Goal: Check status: Check status

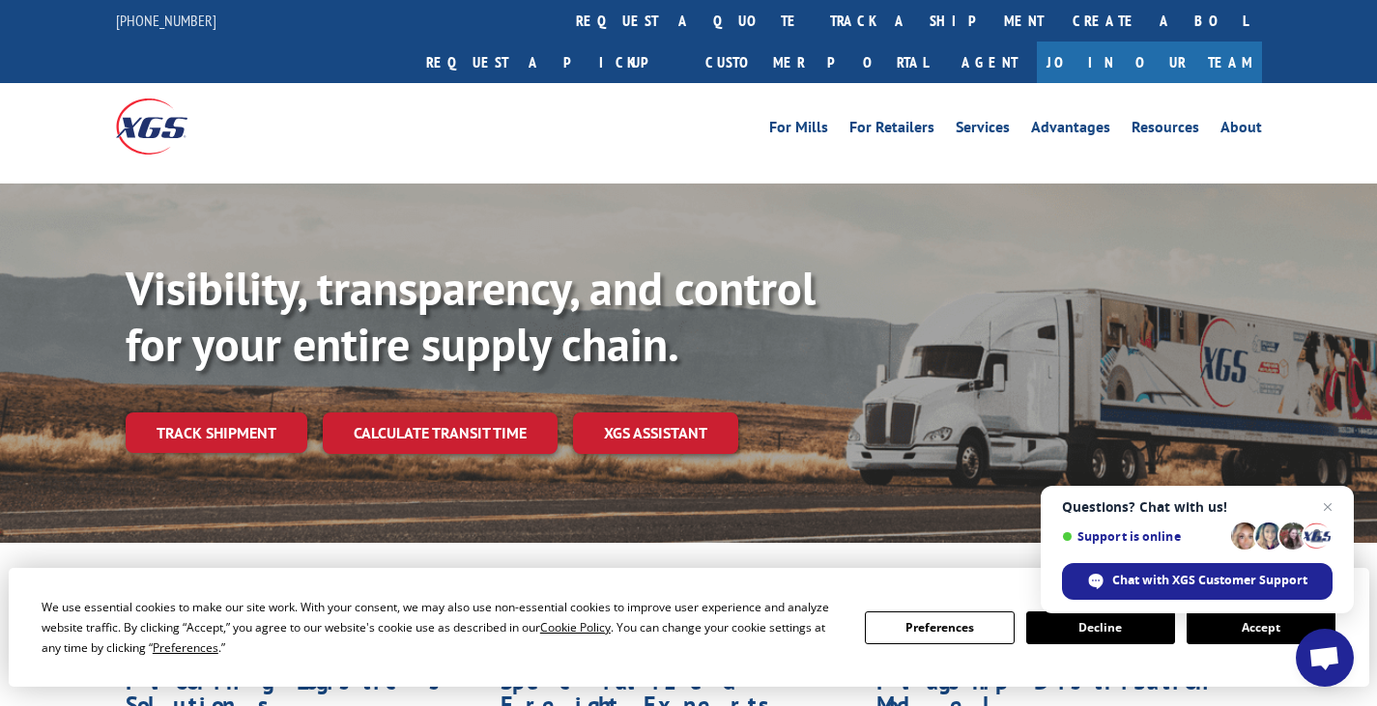
click at [1264, 628] on button "Accept" at bounding box center [1261, 628] width 149 height 33
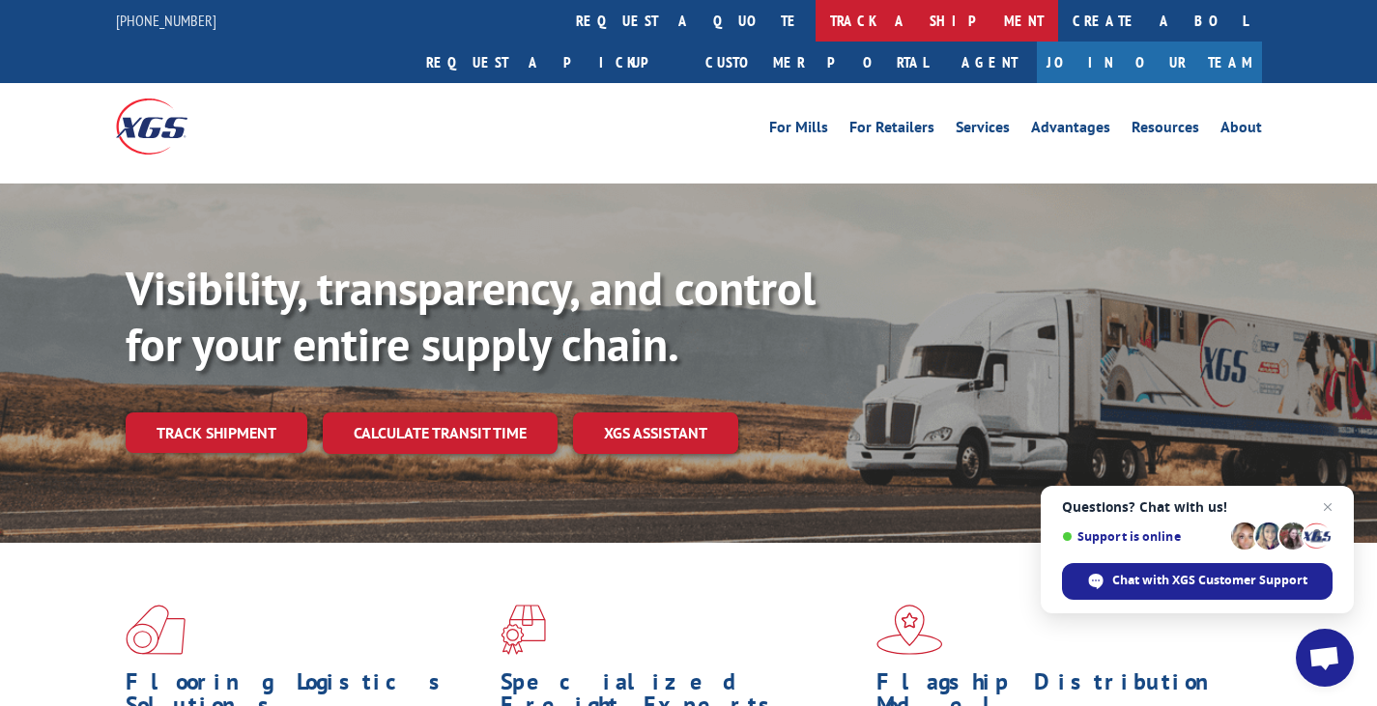
click at [816, 14] on link "track a shipment" at bounding box center [937, 21] width 243 height 42
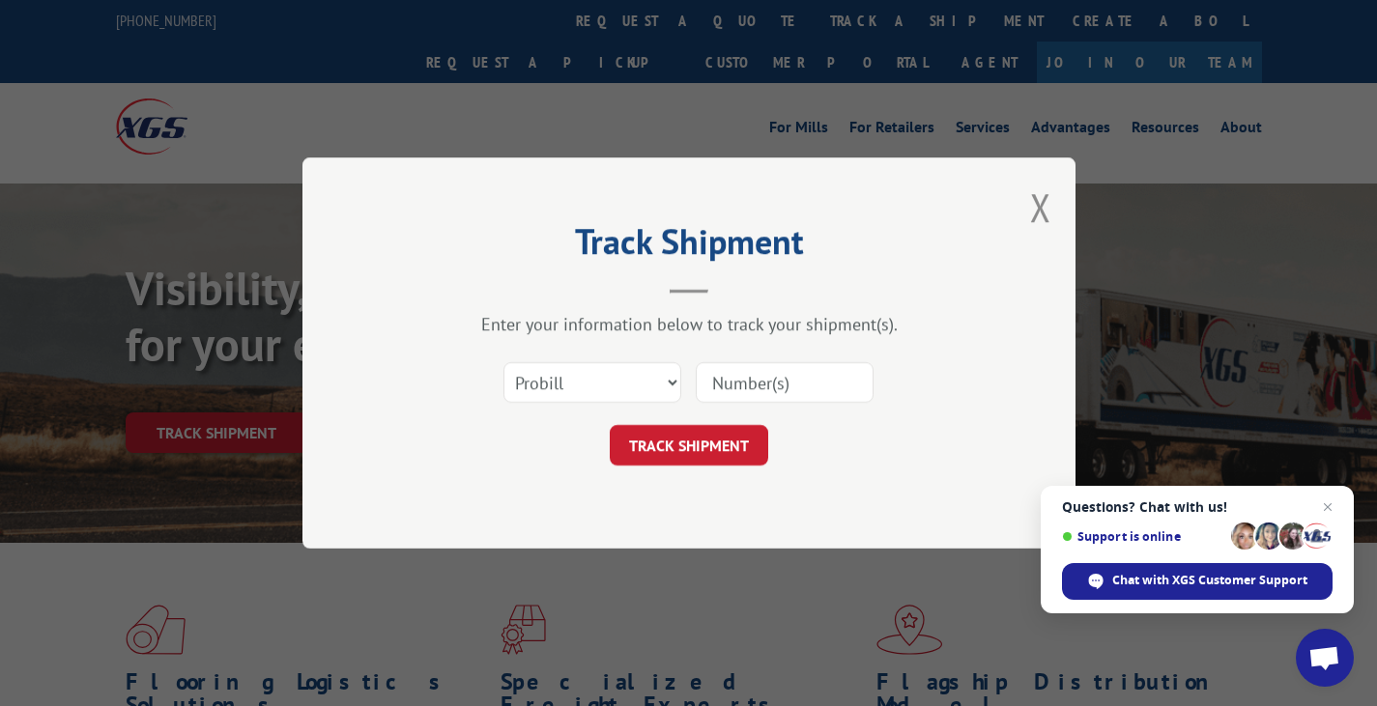
click at [752, 372] on input at bounding box center [785, 382] width 178 height 41
paste input "2835539"
type input "2835539"
click at [647, 376] on select "Select category... Probill BOL PO" at bounding box center [593, 382] width 178 height 41
select select "po"
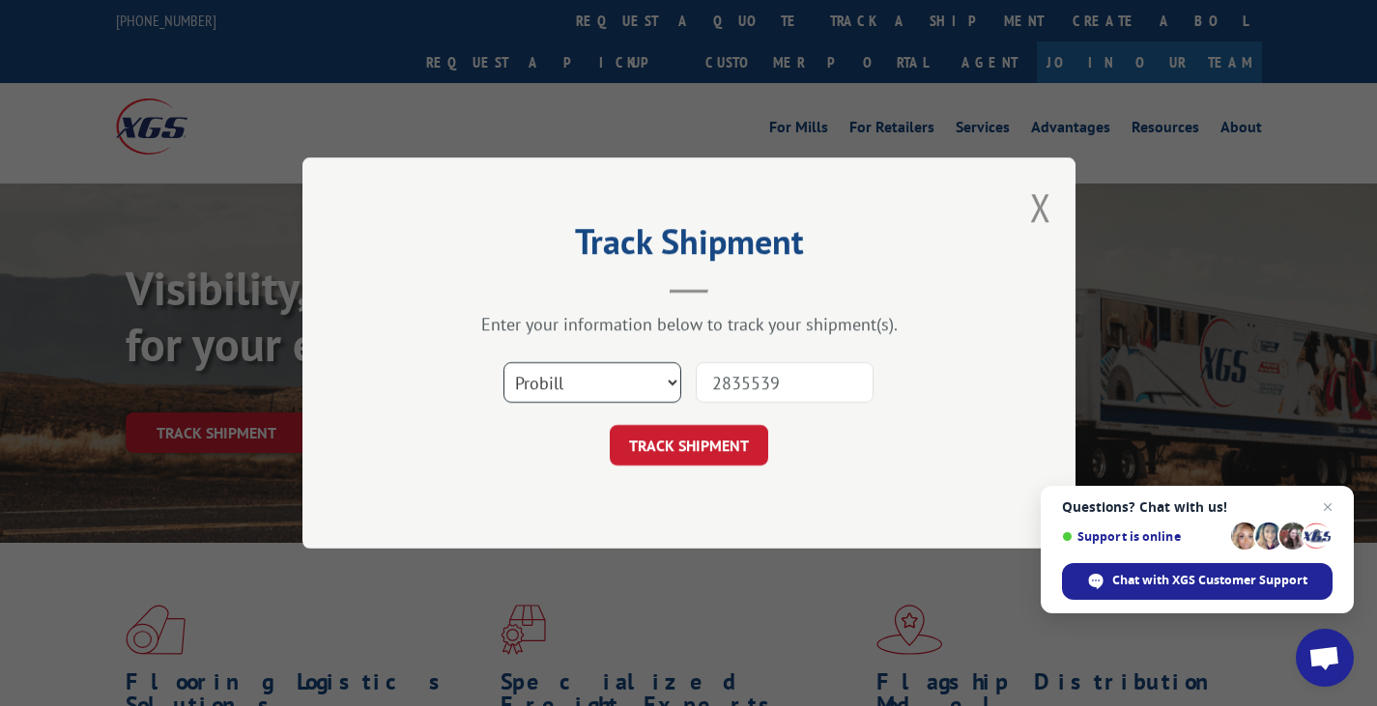
click at [504, 362] on select "Select category... Probill BOL PO" at bounding box center [593, 382] width 178 height 41
click at [683, 444] on button "TRACK SHIPMENT" at bounding box center [689, 445] width 159 height 41
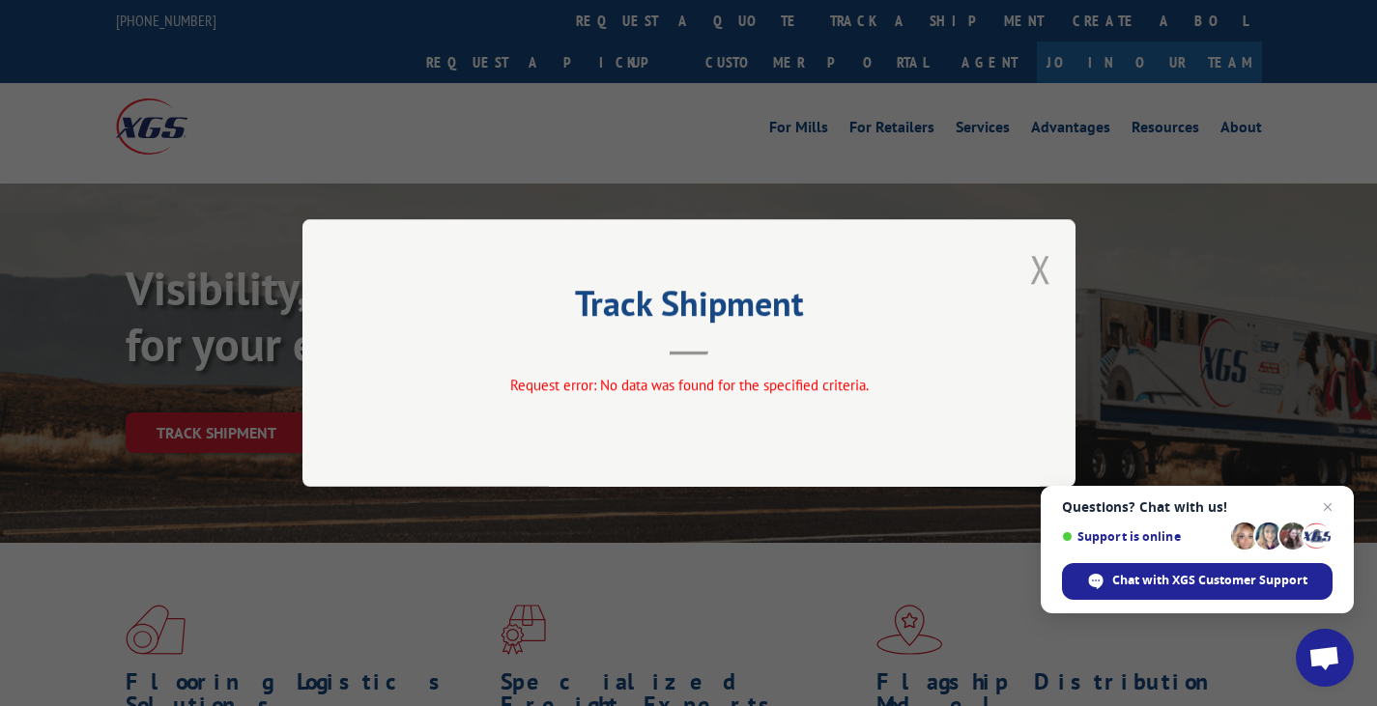
click at [1043, 267] on button "Close modal" at bounding box center [1040, 269] width 21 height 51
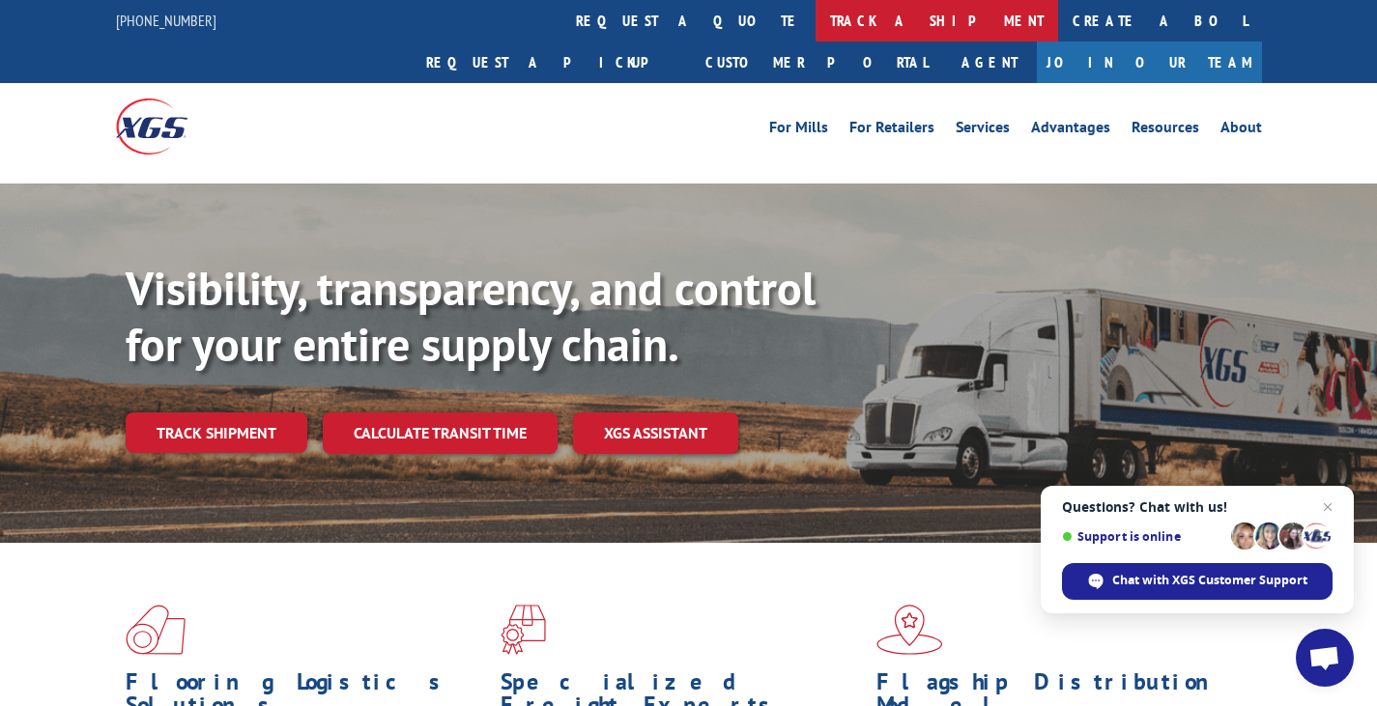
click at [816, 16] on link "track a shipment" at bounding box center [937, 21] width 243 height 42
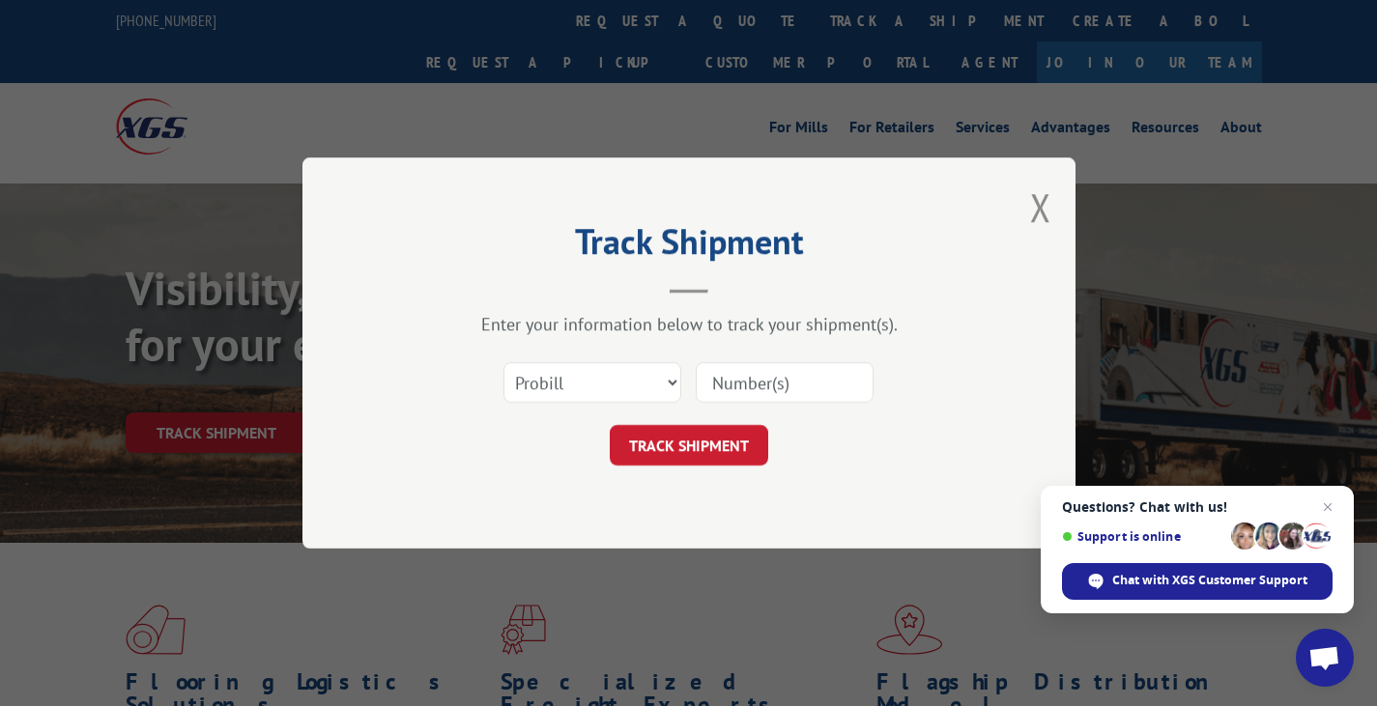
click at [733, 375] on input at bounding box center [785, 382] width 178 height 41
paste input "2835539"
type input "2835539"
click at [668, 446] on button "TRACK SHIPMENT" at bounding box center [689, 445] width 159 height 41
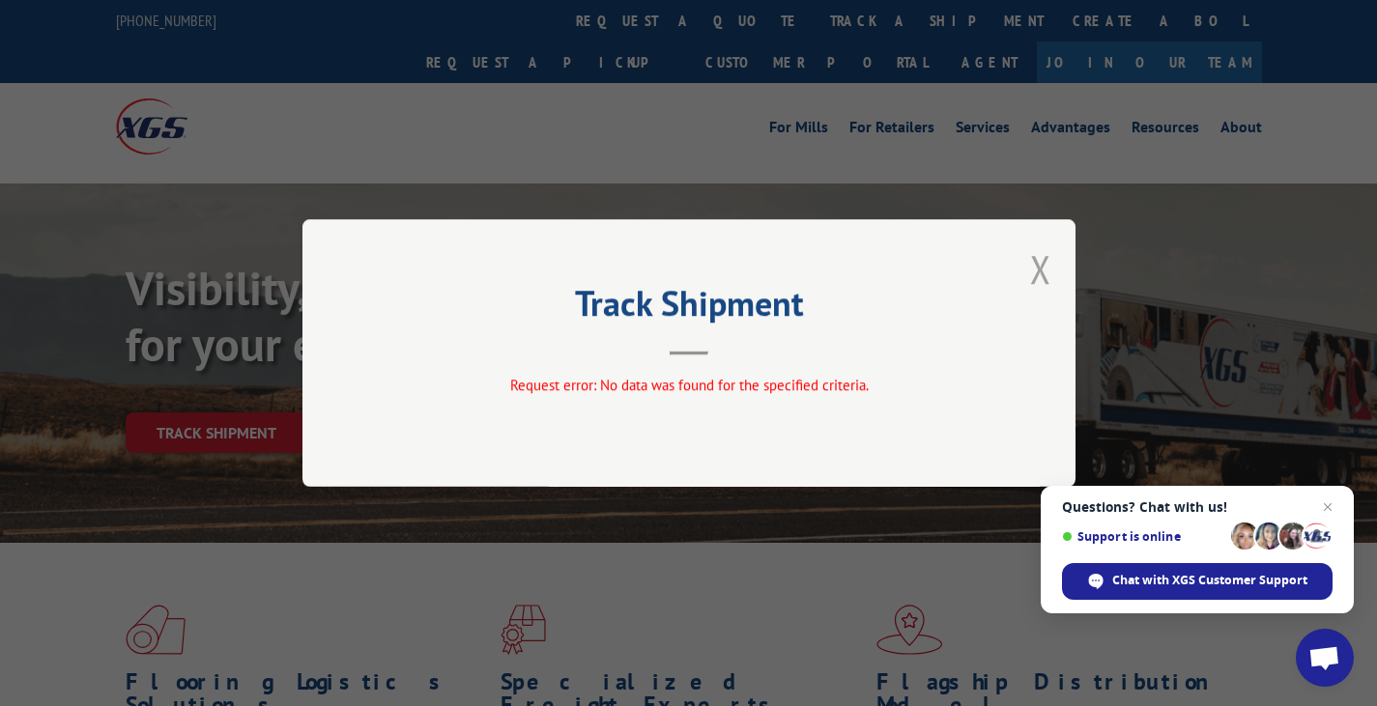
click at [1040, 262] on button "Close modal" at bounding box center [1040, 269] width 21 height 51
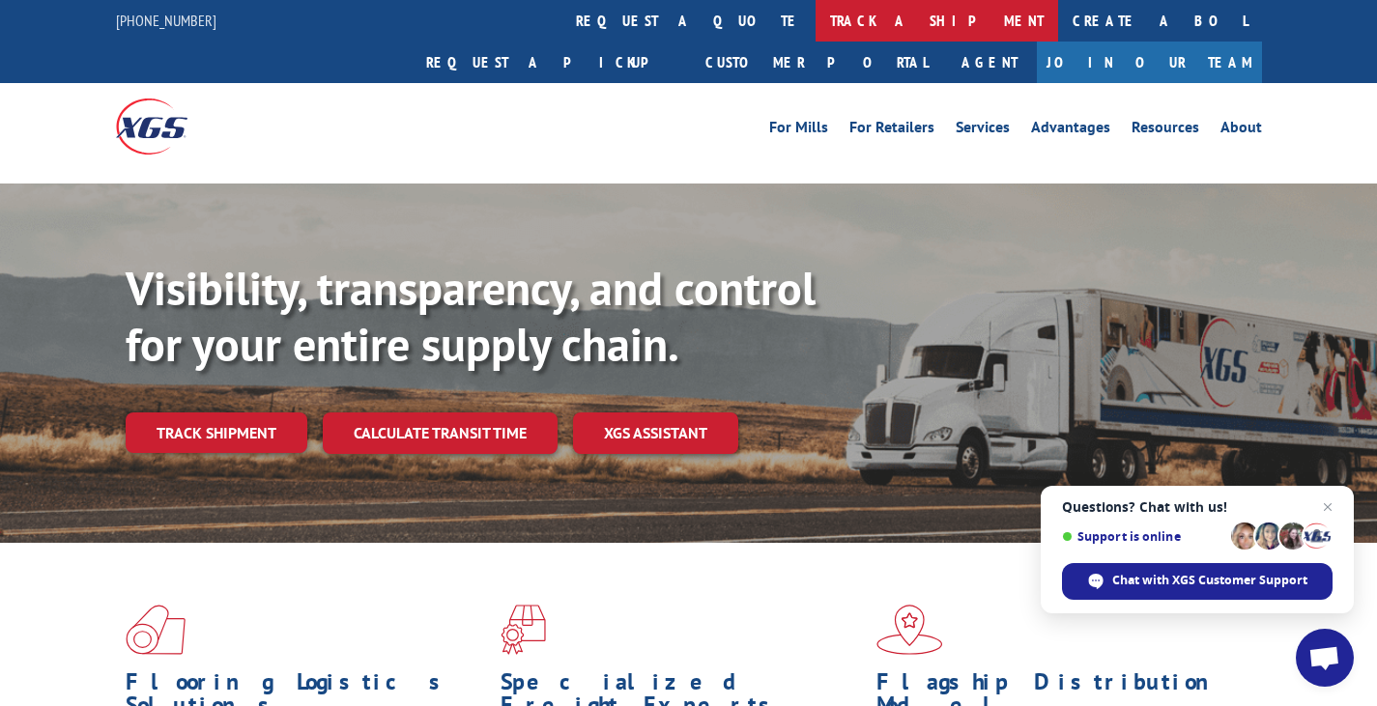
click at [816, 19] on link "track a shipment" at bounding box center [937, 21] width 243 height 42
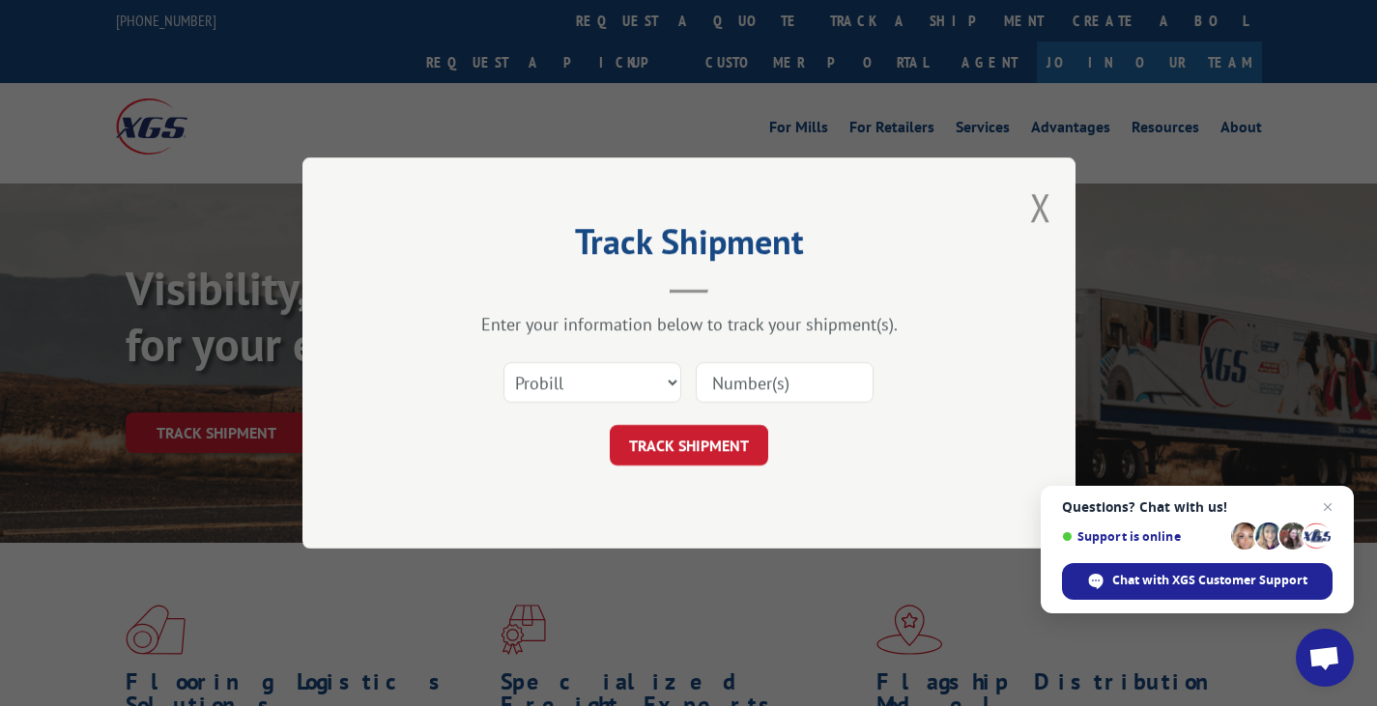
click at [727, 381] on input at bounding box center [785, 382] width 178 height 41
paste input "2835539"
type input "2835539"
click at [642, 382] on select "Select category... Probill BOL PO" at bounding box center [593, 382] width 178 height 41
select select "bol"
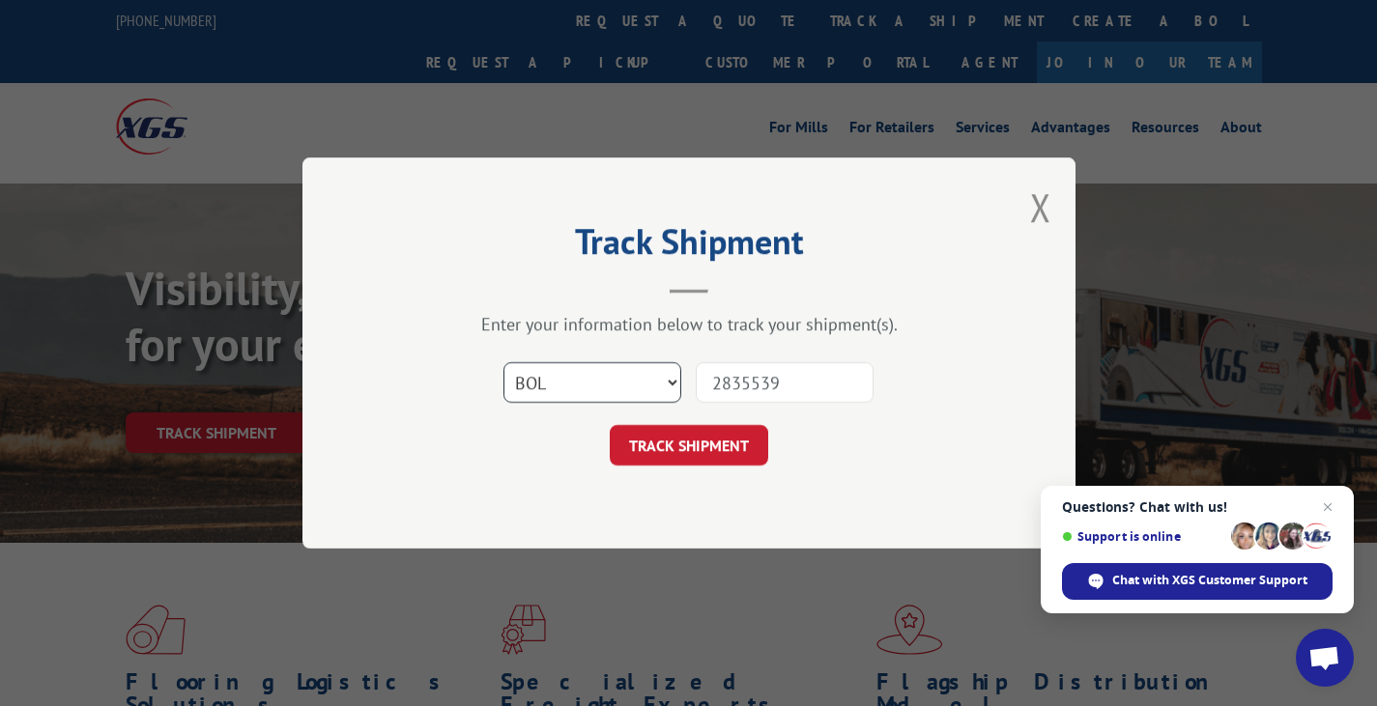
click at [504, 362] on select "Select category... Probill BOL PO" at bounding box center [593, 382] width 178 height 41
click at [723, 381] on input "2835539" at bounding box center [785, 382] width 178 height 41
type input "2835539"
click at [724, 447] on button "TRACK SHIPMENT" at bounding box center [689, 445] width 159 height 41
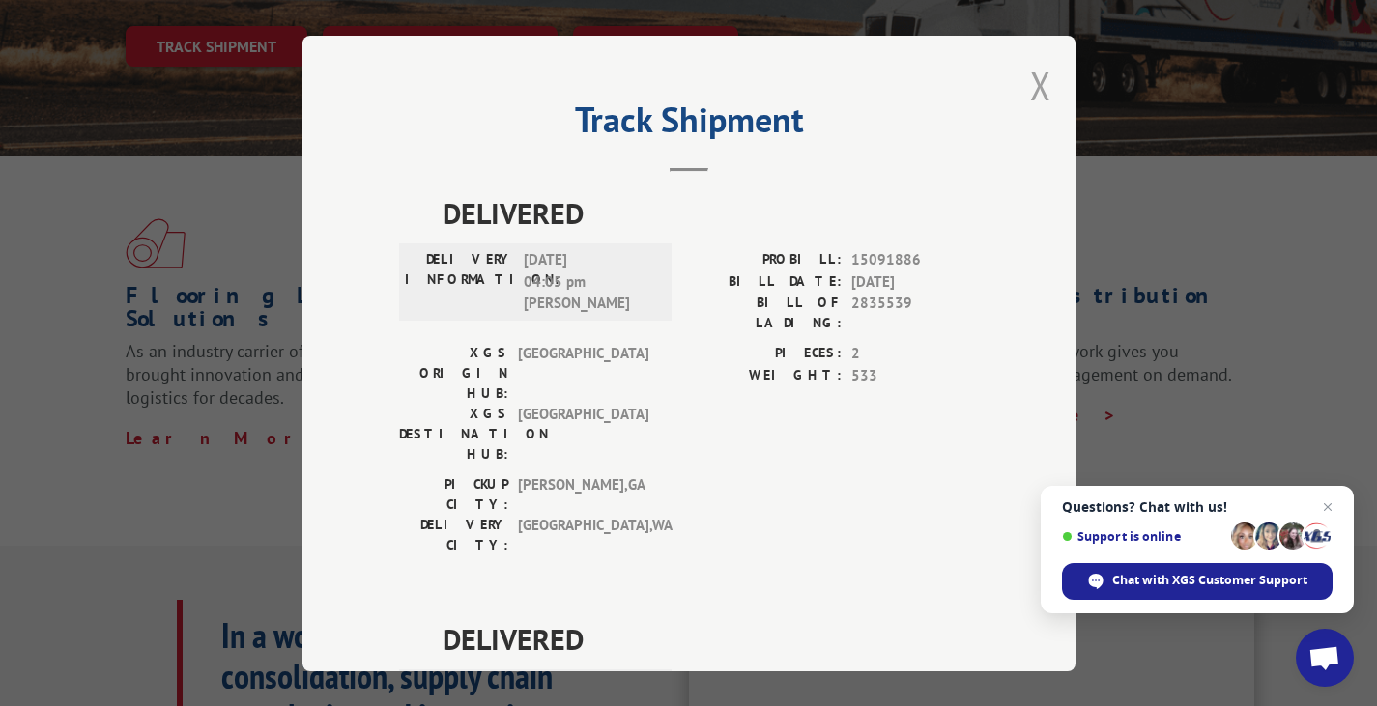
click at [1033, 76] on button "Close modal" at bounding box center [1040, 85] width 21 height 51
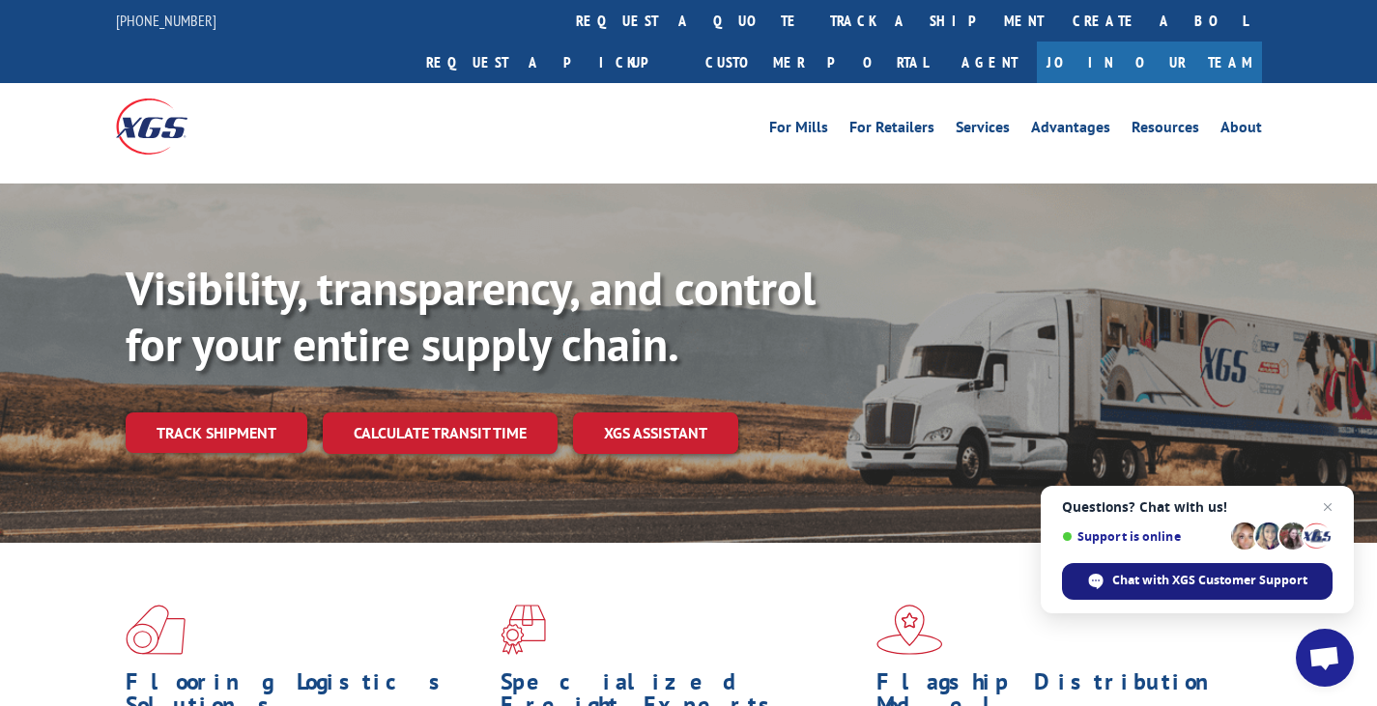
click at [1167, 587] on span "Chat with XGS Customer Support" at bounding box center [1209, 580] width 195 height 17
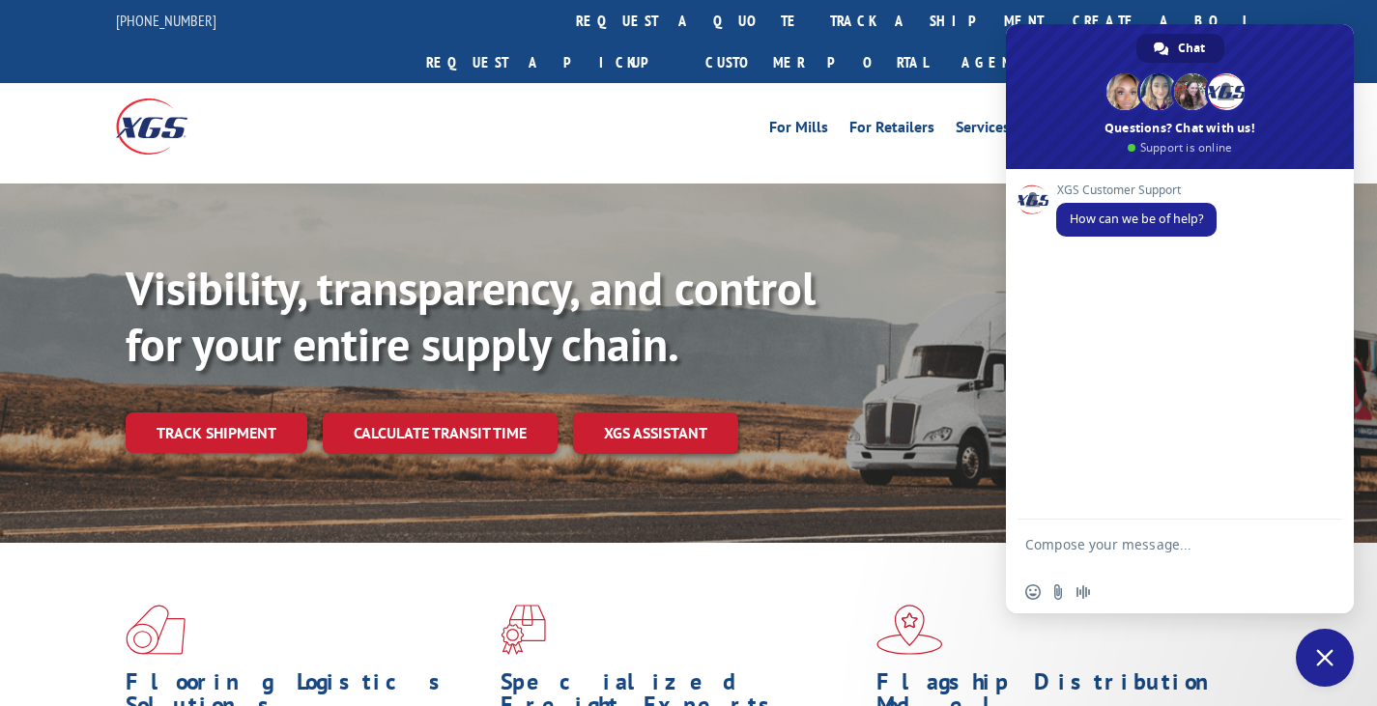
click at [1215, 546] on textarea "Compose your message..." at bounding box center [1158, 553] width 267 height 35
type textarea "track order"
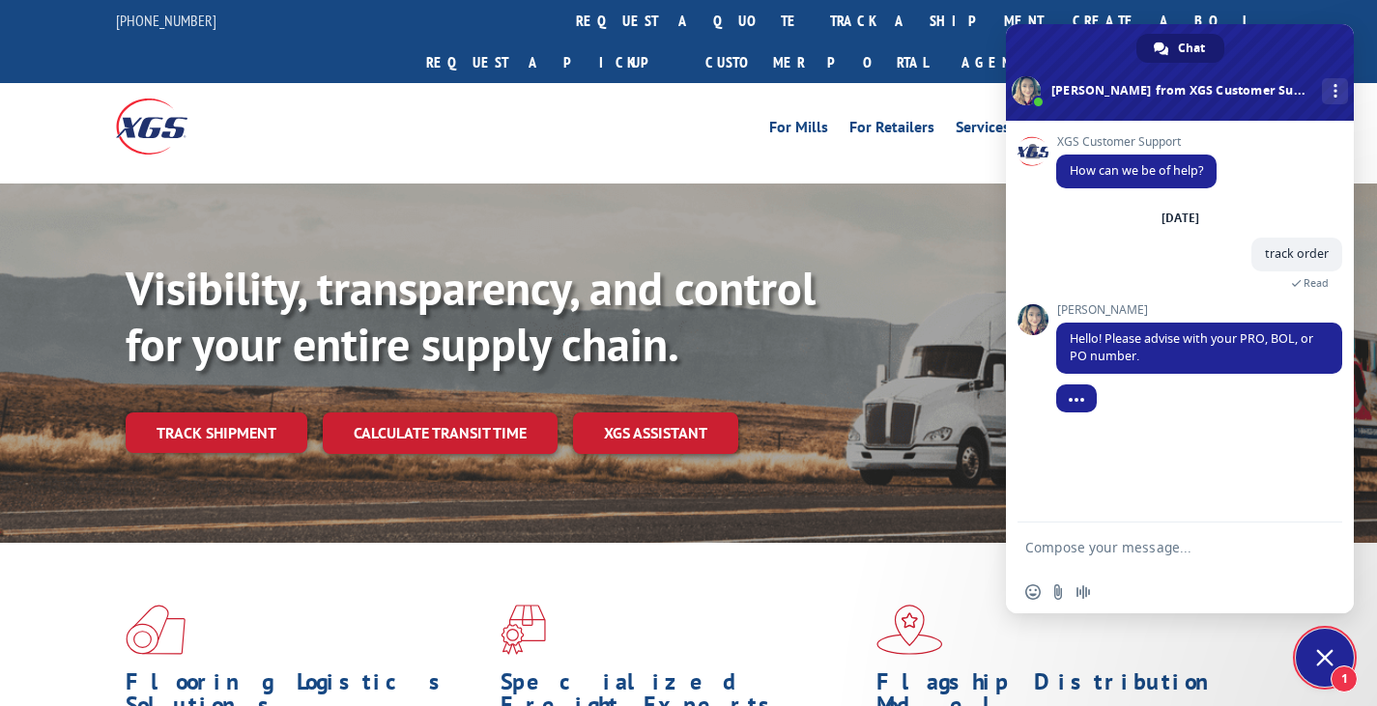
click at [1118, 556] on textarea "Compose your message..." at bounding box center [1158, 547] width 267 height 17
paste textarea "2835539"
type textarea "2835539"
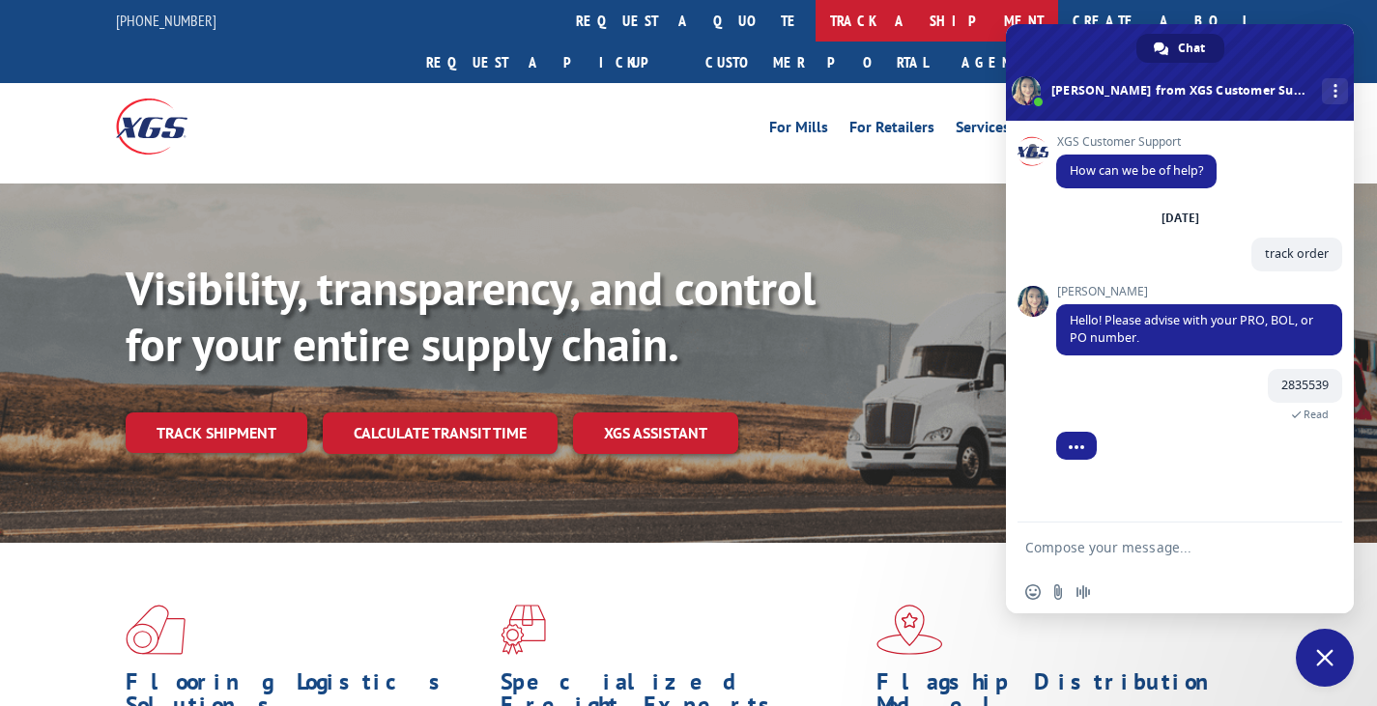
click at [816, 14] on link "track a shipment" at bounding box center [937, 21] width 243 height 42
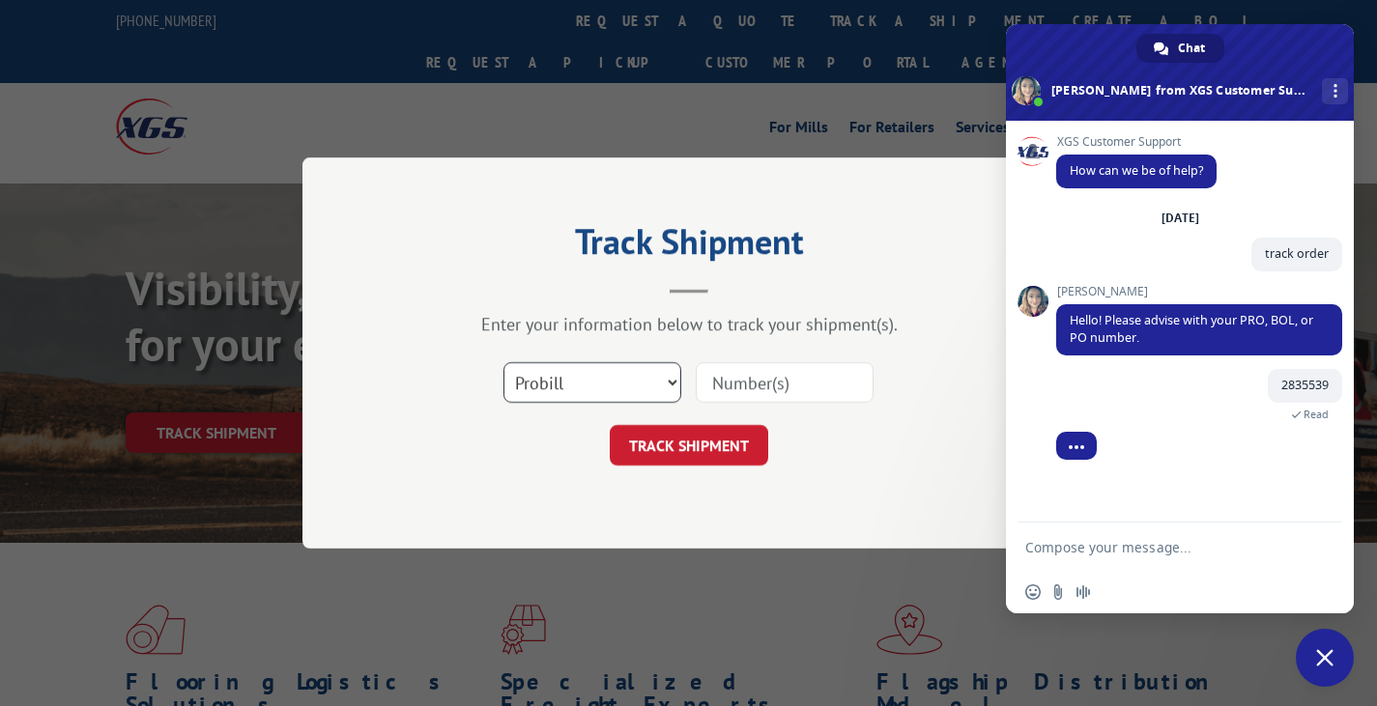
click at [591, 376] on select "Select category... Probill BOL PO" at bounding box center [593, 382] width 178 height 41
select select "po"
click at [504, 362] on select "Select category... Probill BOL PO" at bounding box center [593, 382] width 178 height 41
click at [765, 386] on input at bounding box center [785, 382] width 178 height 41
paste input "294566969"
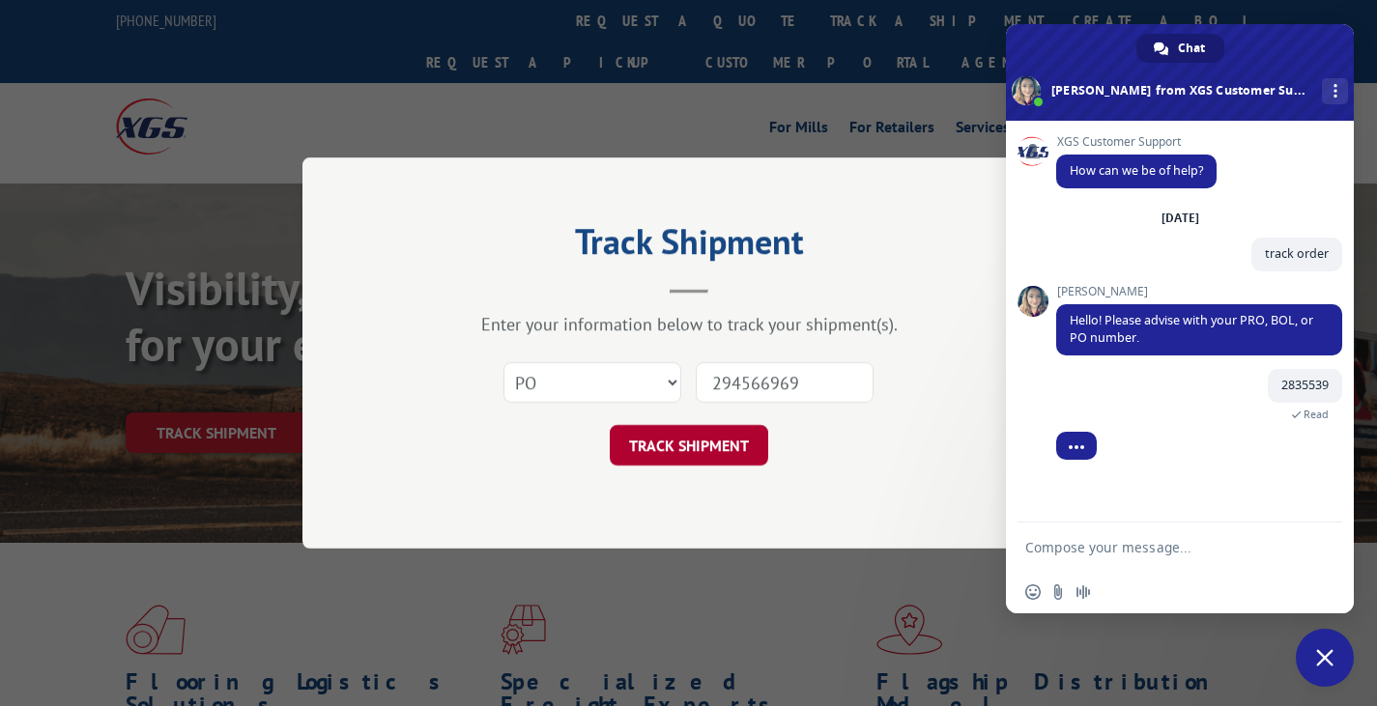
type input "294566969"
click at [708, 447] on button "TRACK SHIPMENT" at bounding box center [689, 445] width 159 height 41
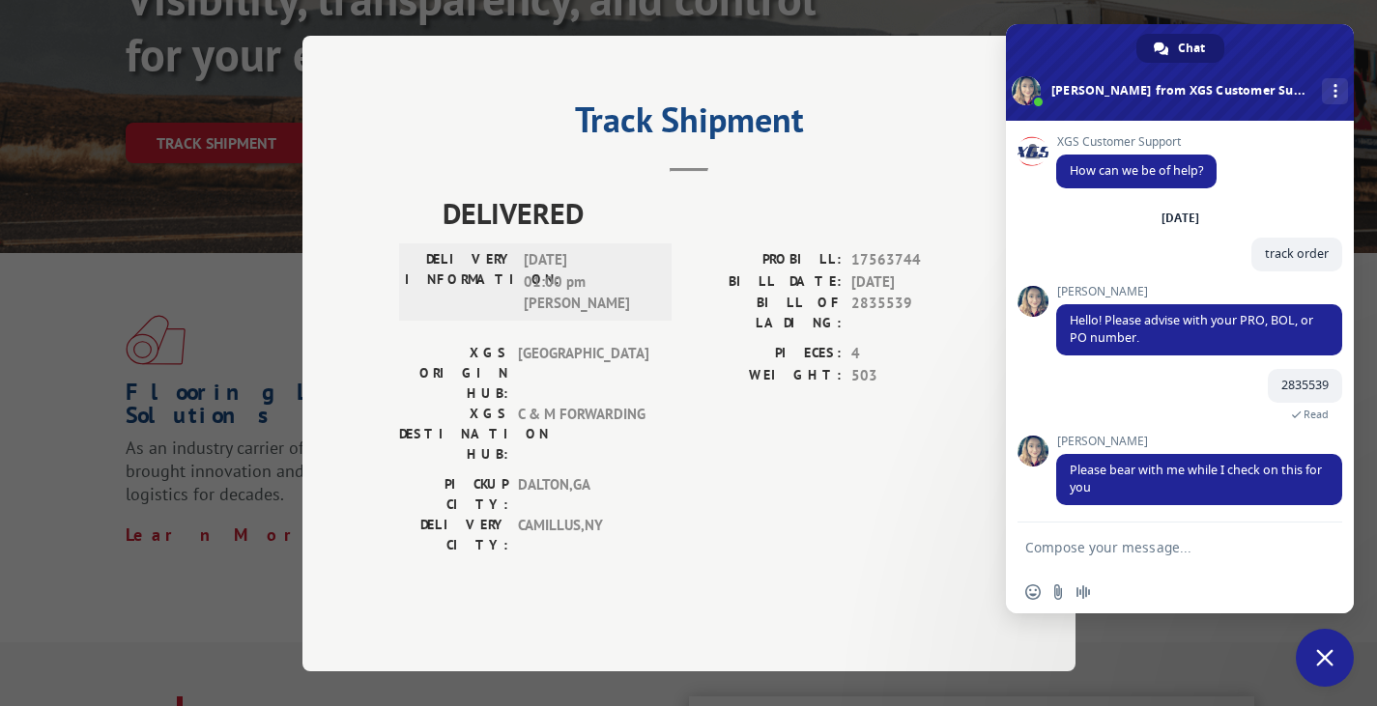
scroll to position [5, 0]
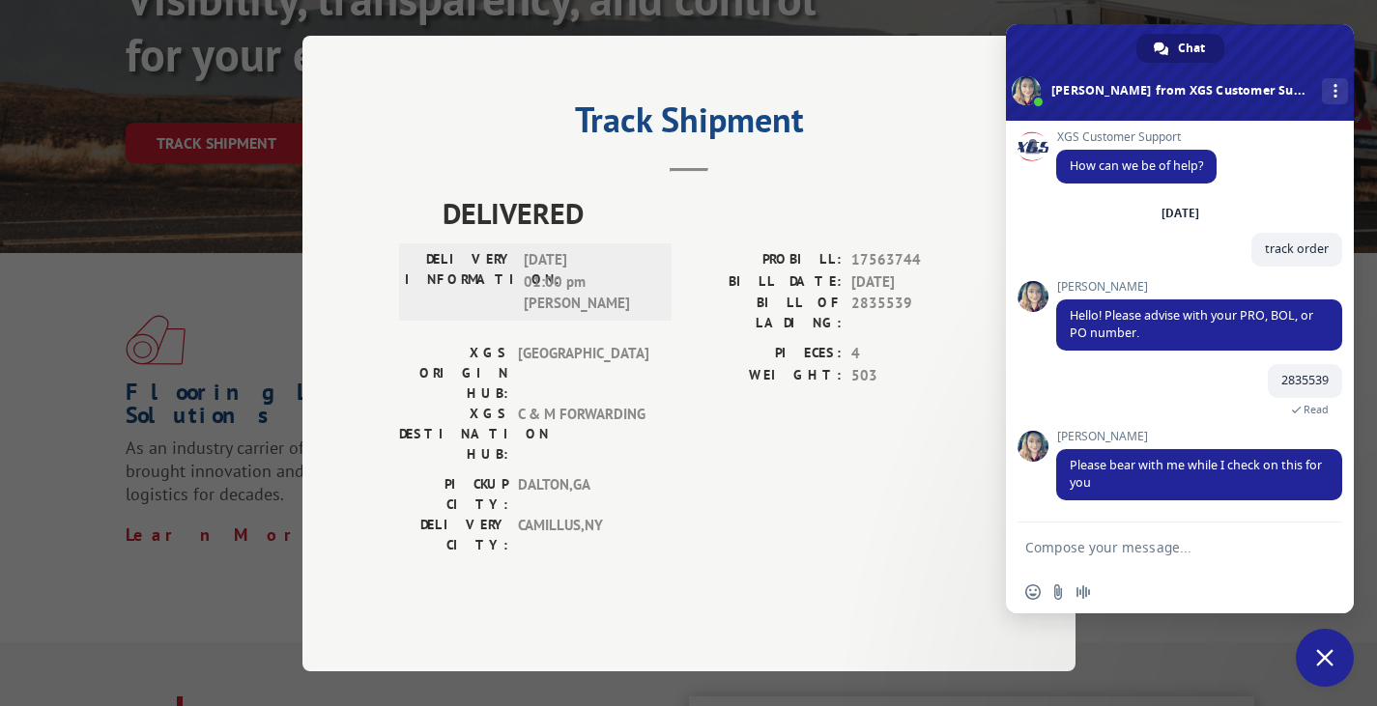
click at [1131, 559] on form at bounding box center [1158, 549] width 267 height 52
click at [1122, 538] on form at bounding box center [1158, 549] width 267 height 52
click at [1110, 543] on textarea "Compose your message..." at bounding box center [1158, 547] width 267 height 17
type textarea "thanks"
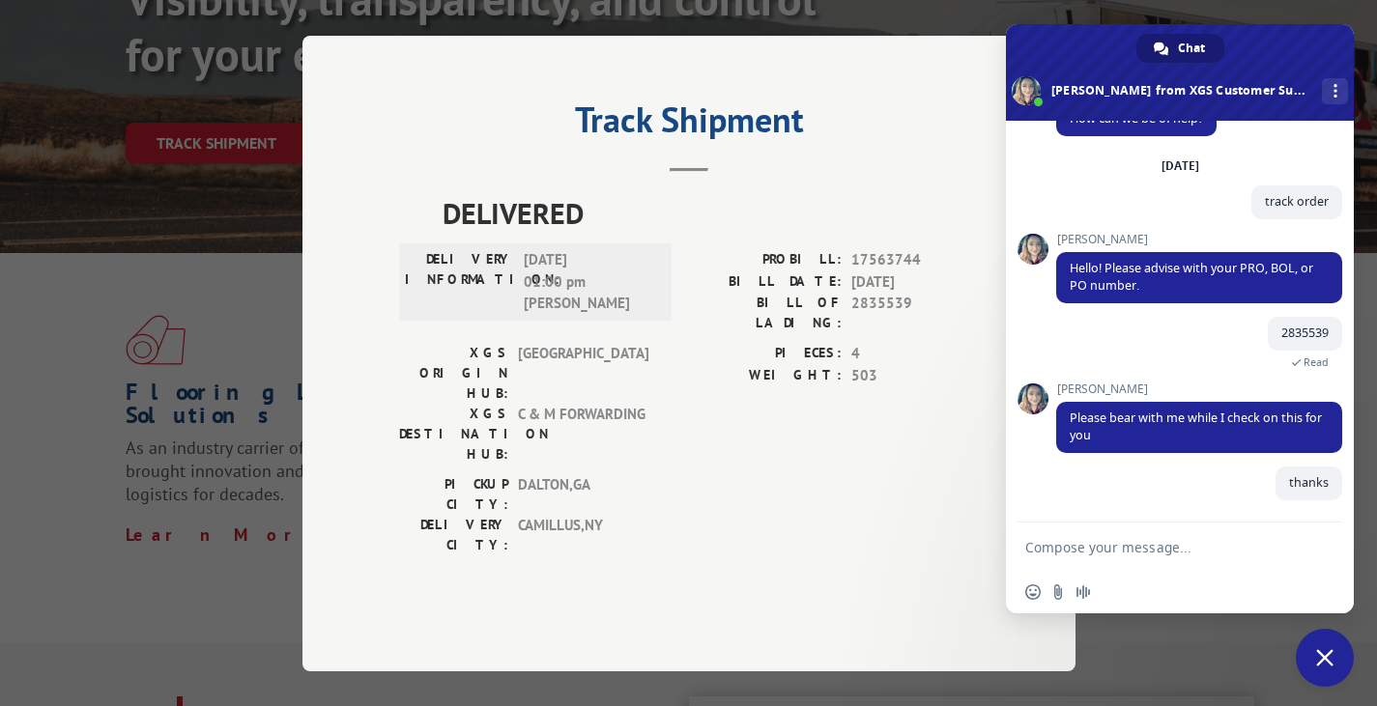
scroll to position [52, 0]
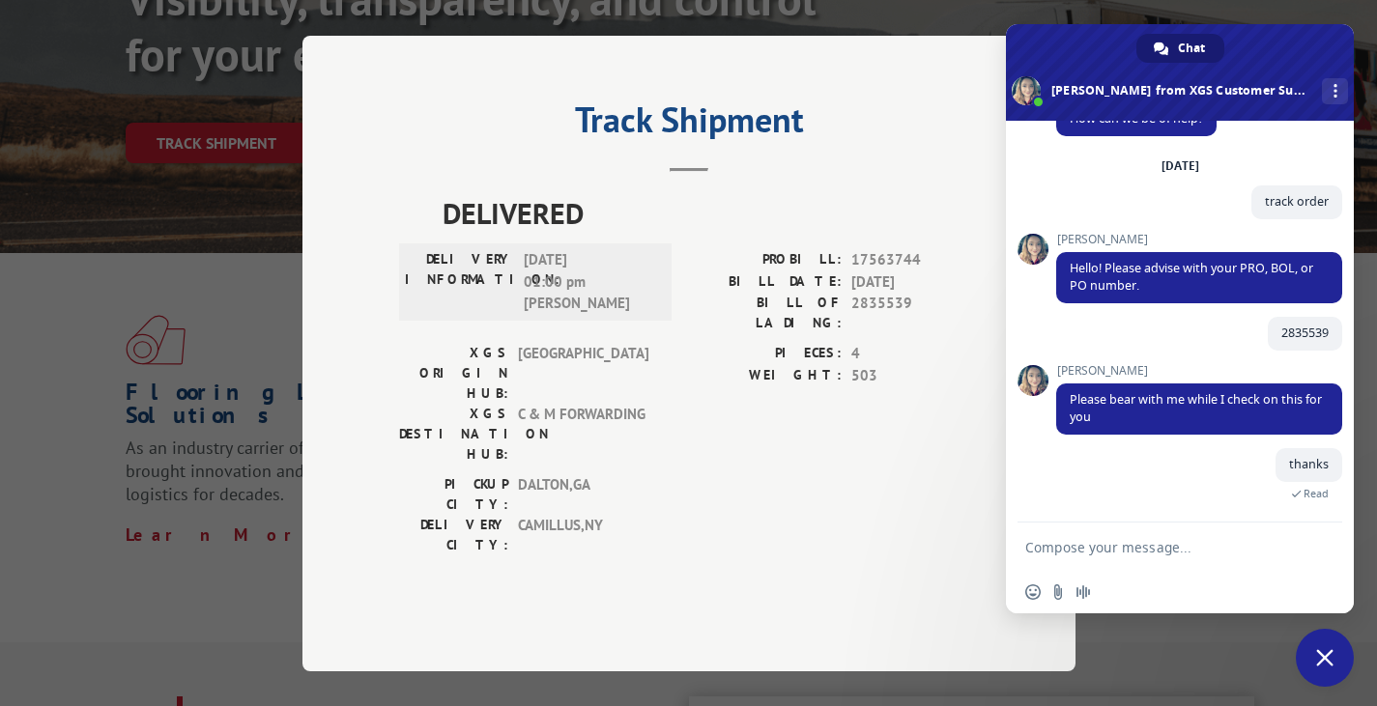
click at [1183, 549] on textarea "Compose your message..." at bounding box center [1158, 547] width 267 height 17
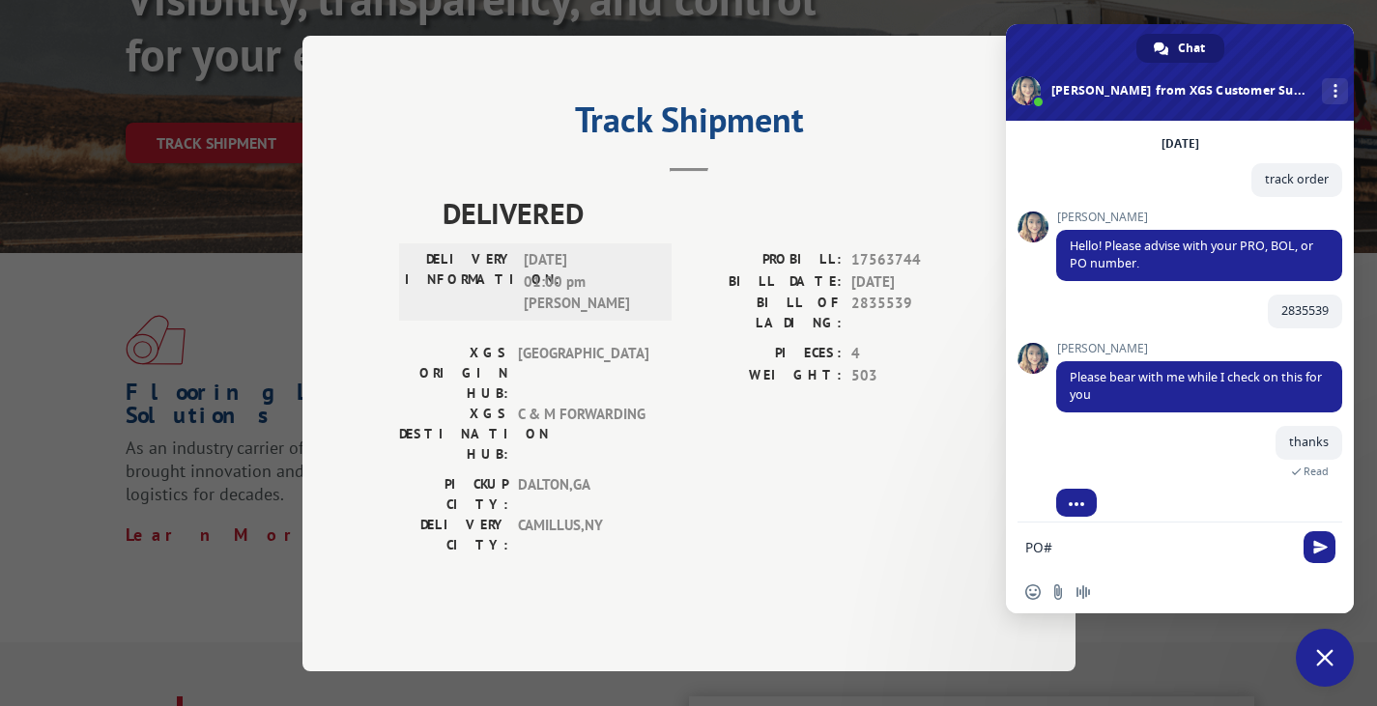
paste textarea "294566969"
click at [1023, 556] on div "PO# 294566969" at bounding box center [1180, 547] width 348 height 55
click at [1029, 562] on textarea "PO# 294566969" at bounding box center [1158, 553] width 267 height 35
type textarea "PO# 294566969"
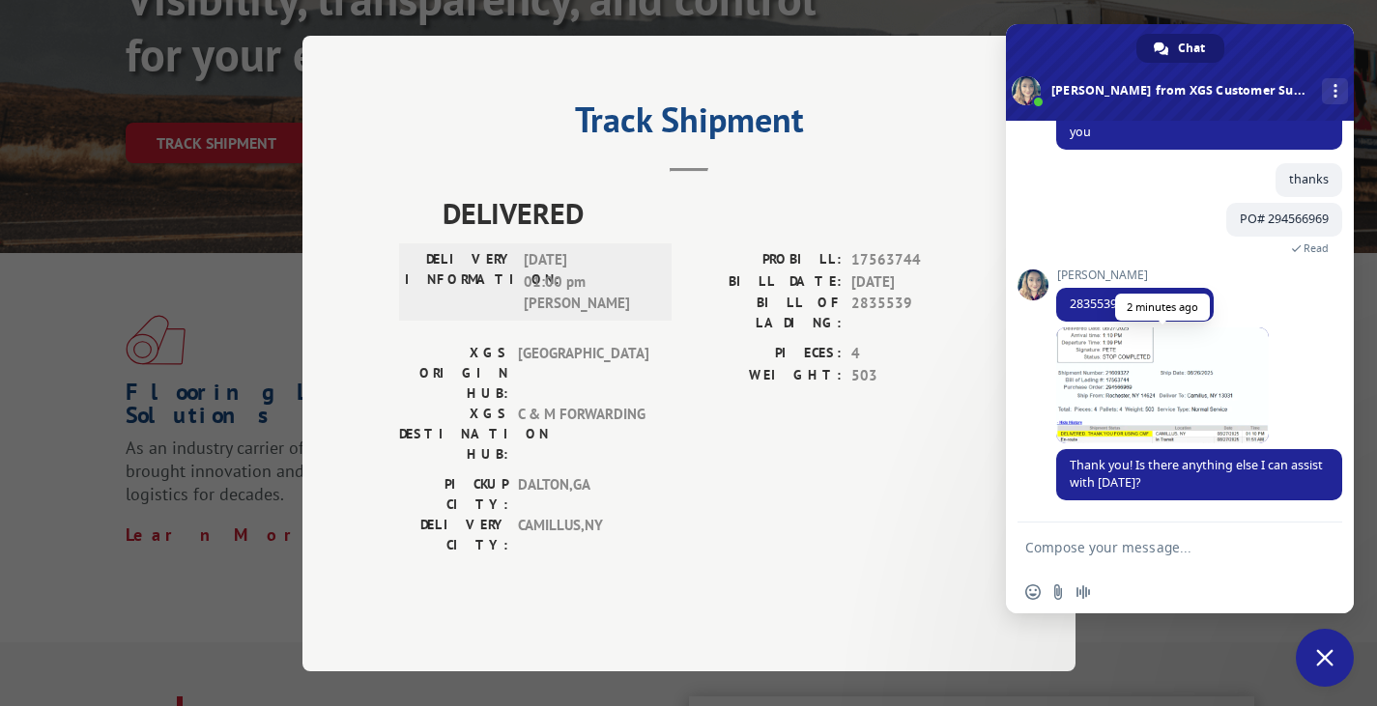
scroll to position [337, 0]
click at [1167, 364] on span at bounding box center [1162, 386] width 213 height 116
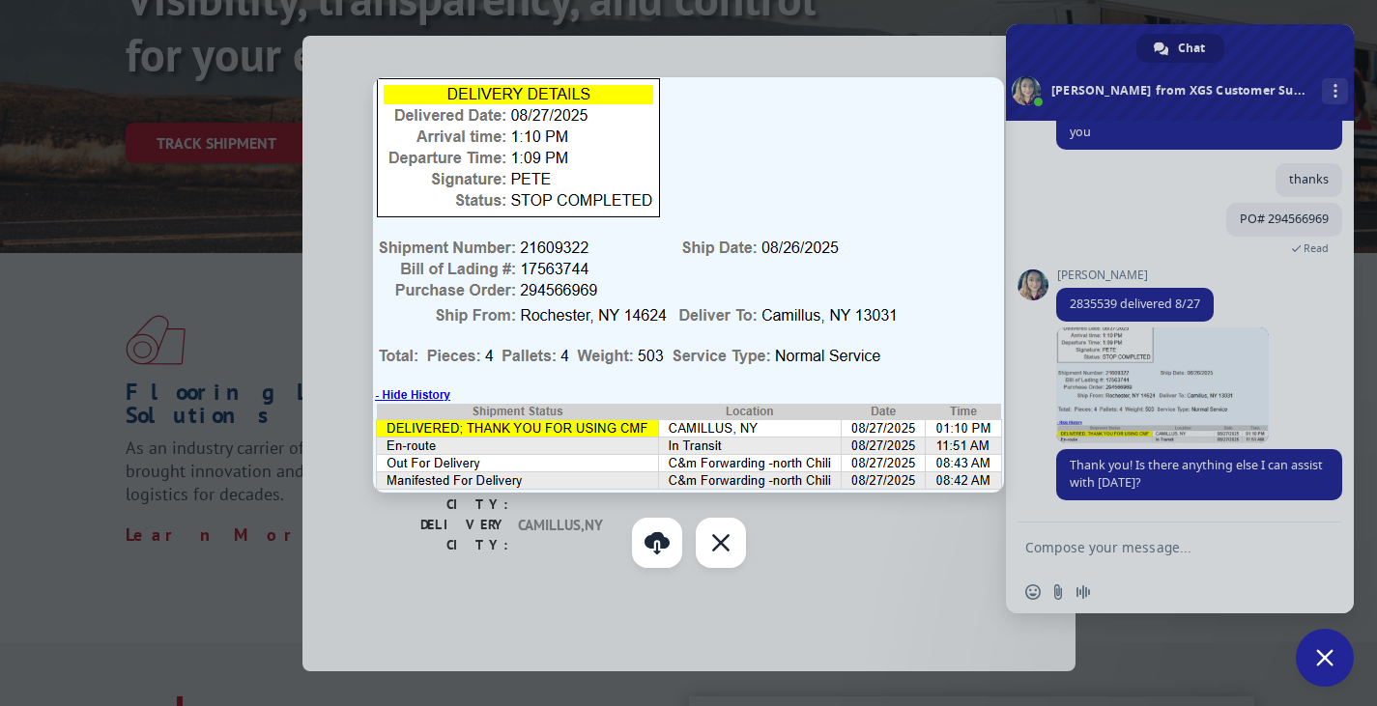
scroll to position [97, 0]
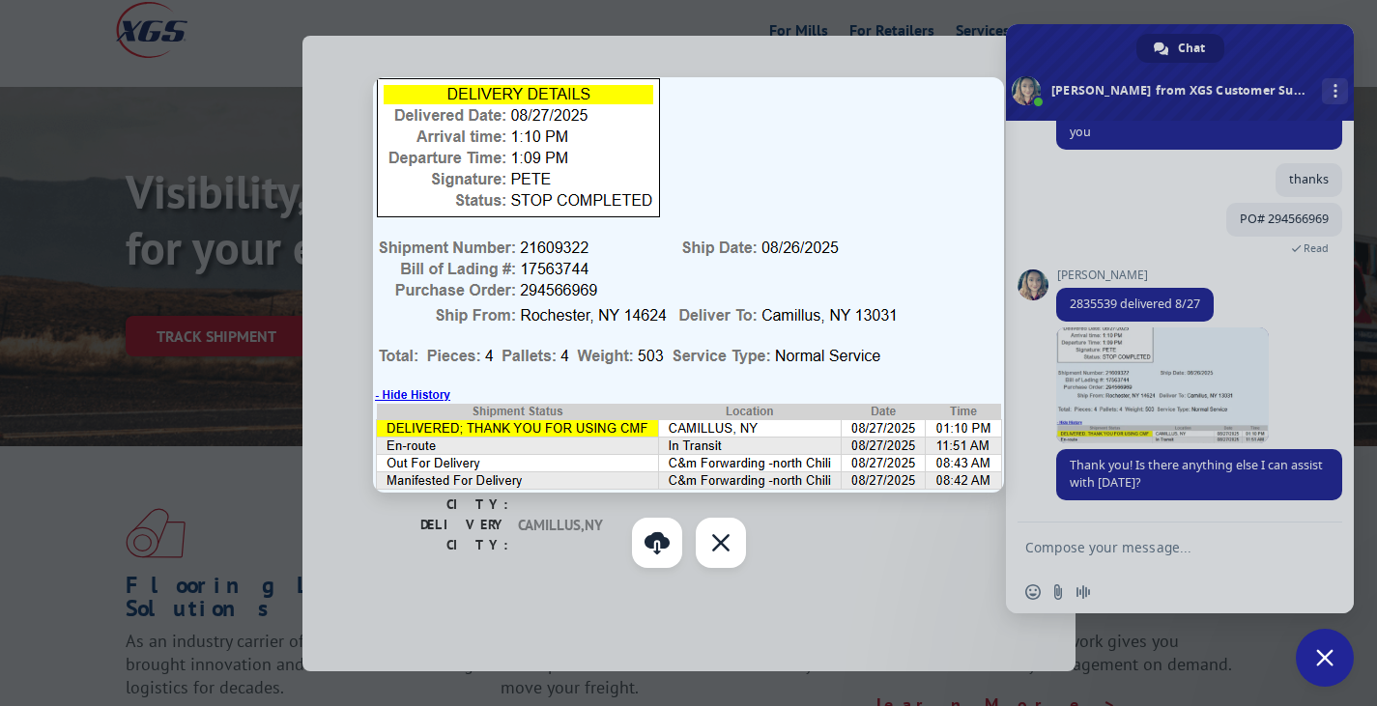
click at [1155, 245] on div at bounding box center [688, 353] width 1377 height 706
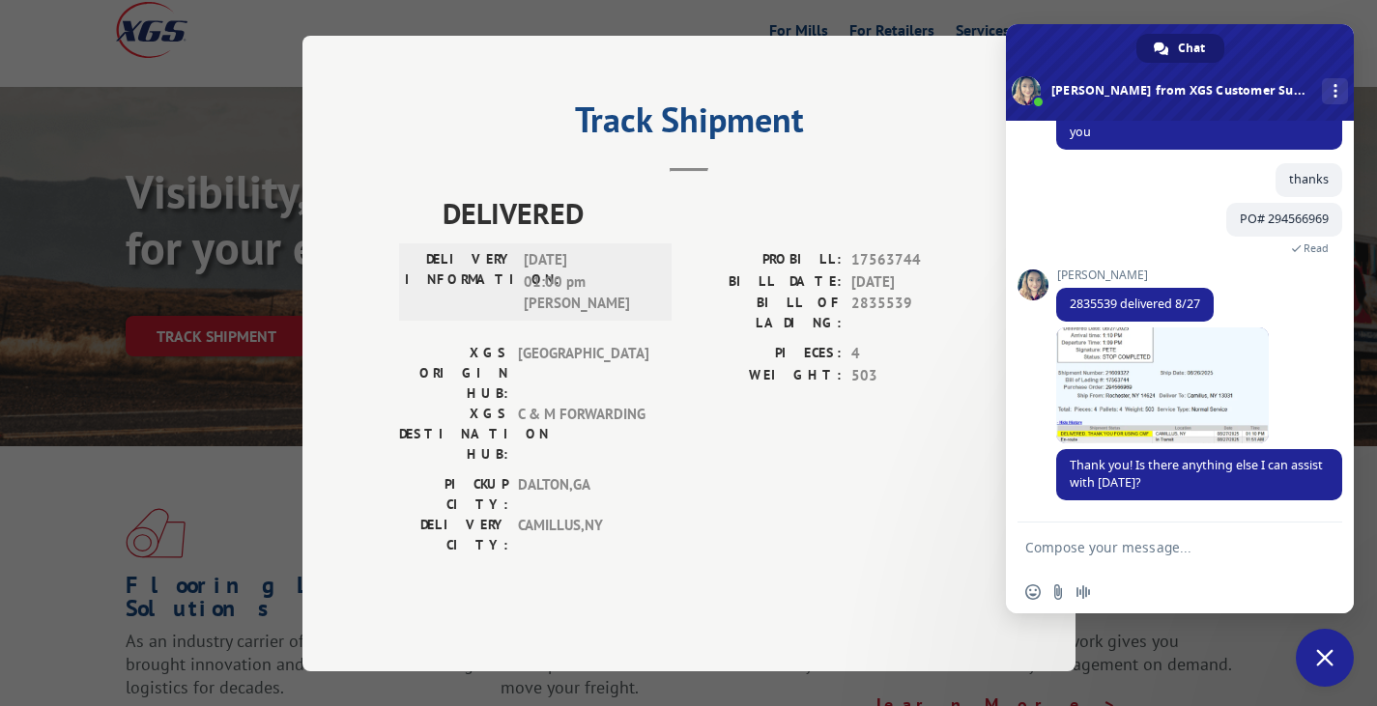
click at [1121, 555] on textarea "Compose your message..." at bounding box center [1158, 547] width 267 height 17
type textarea "haven't received anything"
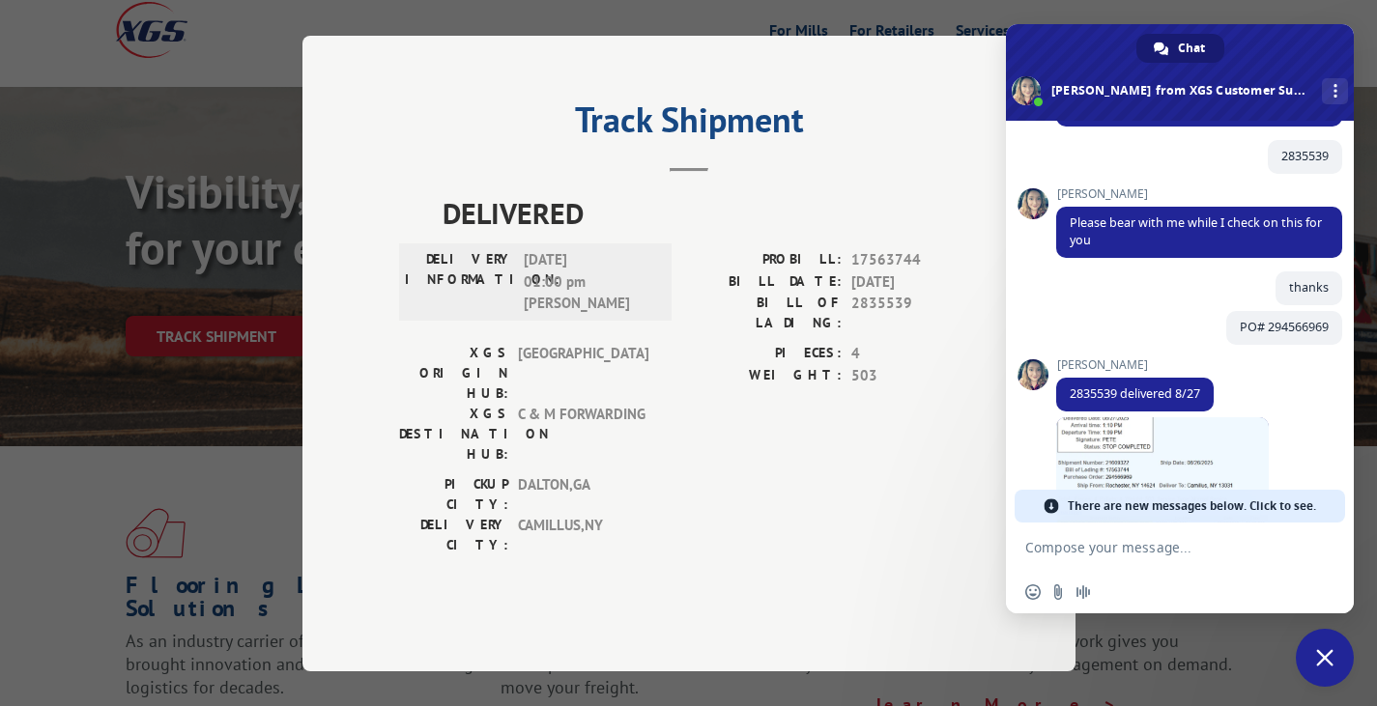
scroll to position [0, 0]
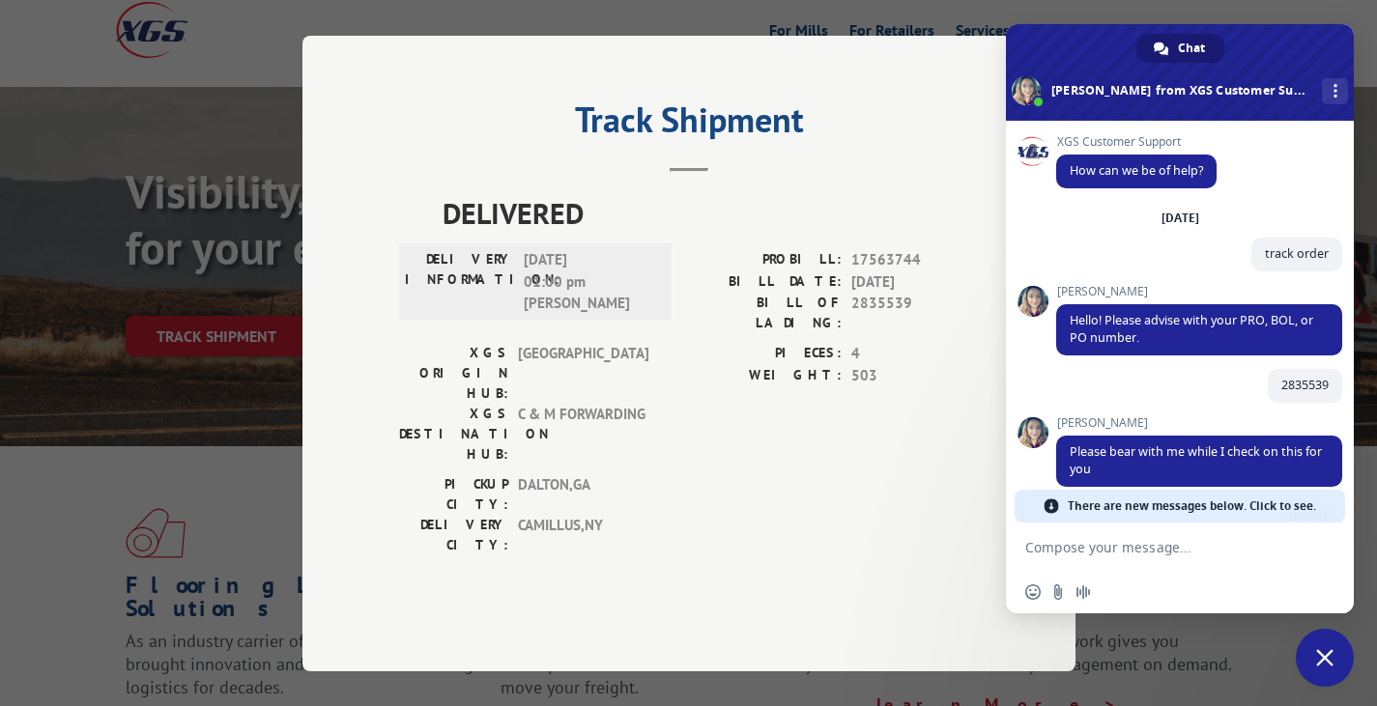
drag, startPoint x: 530, startPoint y: 303, endPoint x: 600, endPoint y: 304, distance: 70.6
click at [600, 304] on span "[DATE] 01:00 pm [PERSON_NAME]" at bounding box center [589, 282] width 130 height 66
click at [599, 315] on span "[DATE] 01:00 pm [PERSON_NAME]" at bounding box center [589, 282] width 130 height 66
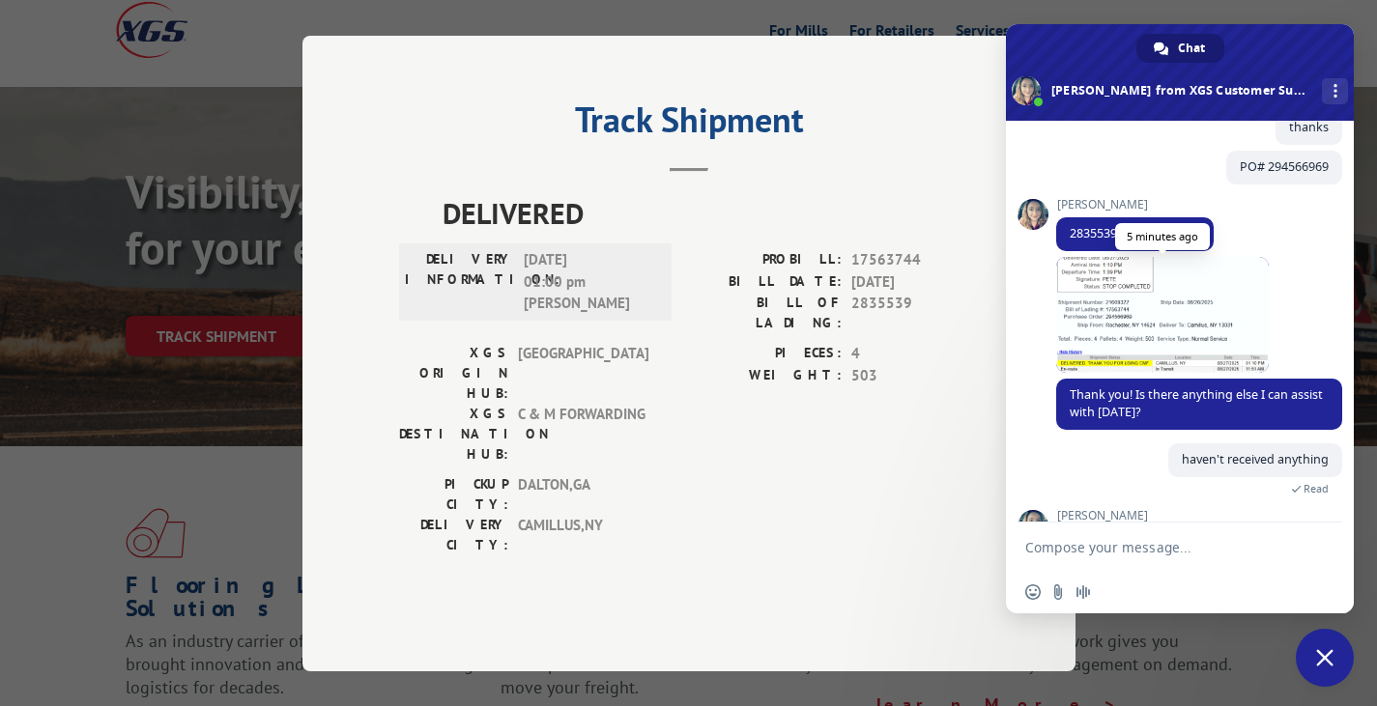
scroll to position [293, 0]
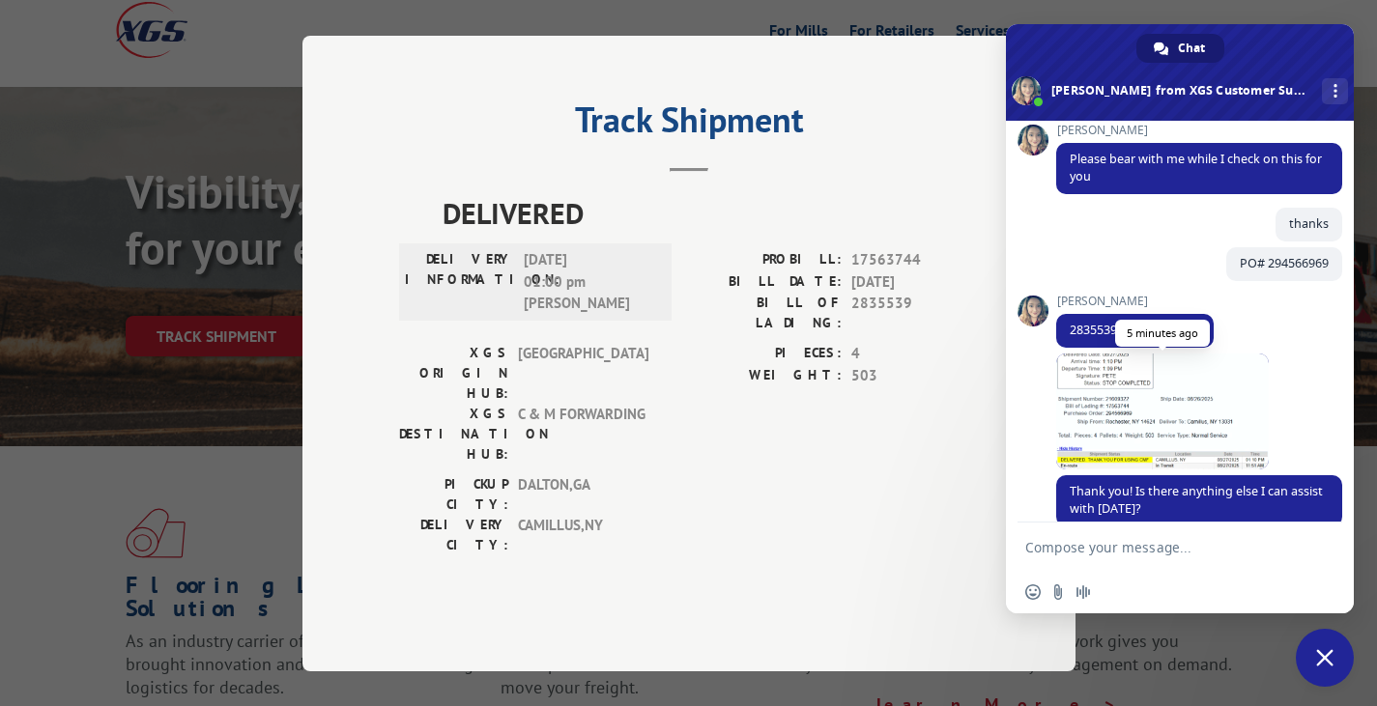
click at [1130, 408] on span at bounding box center [1162, 412] width 213 height 116
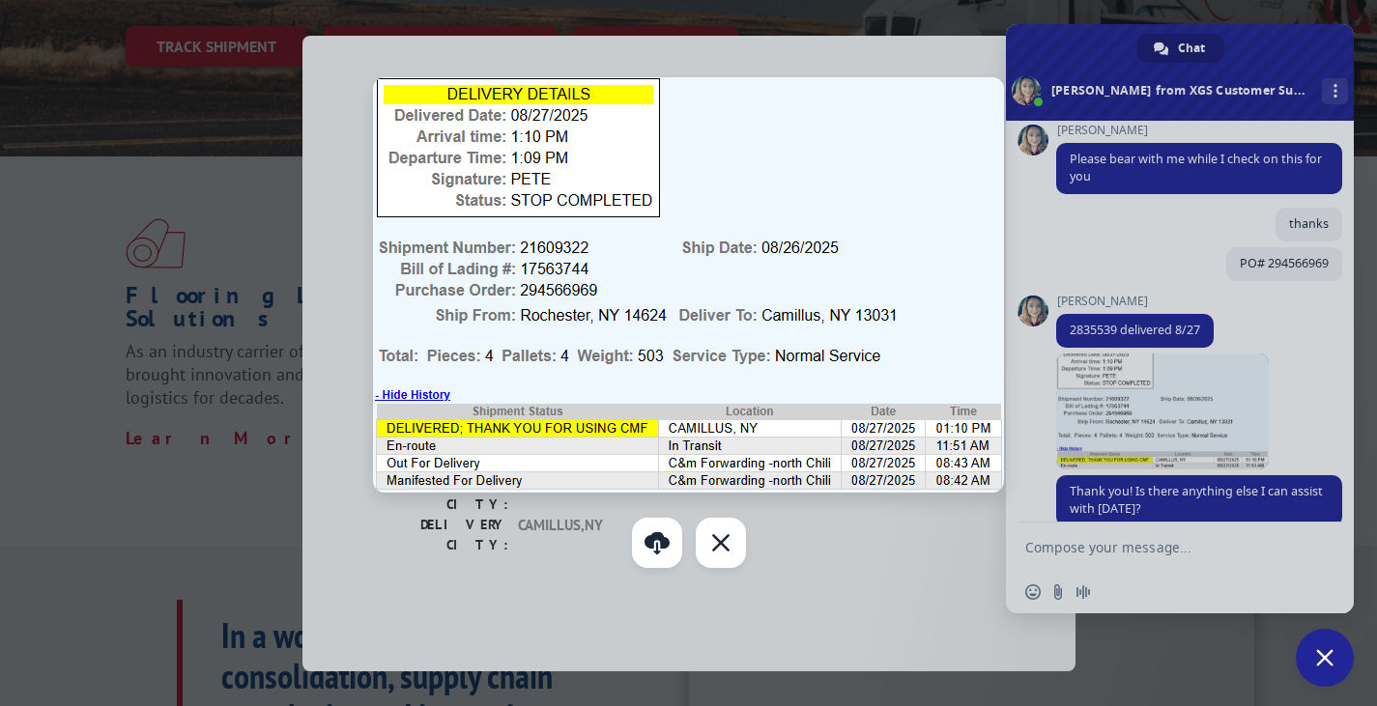
scroll to position [677, 0]
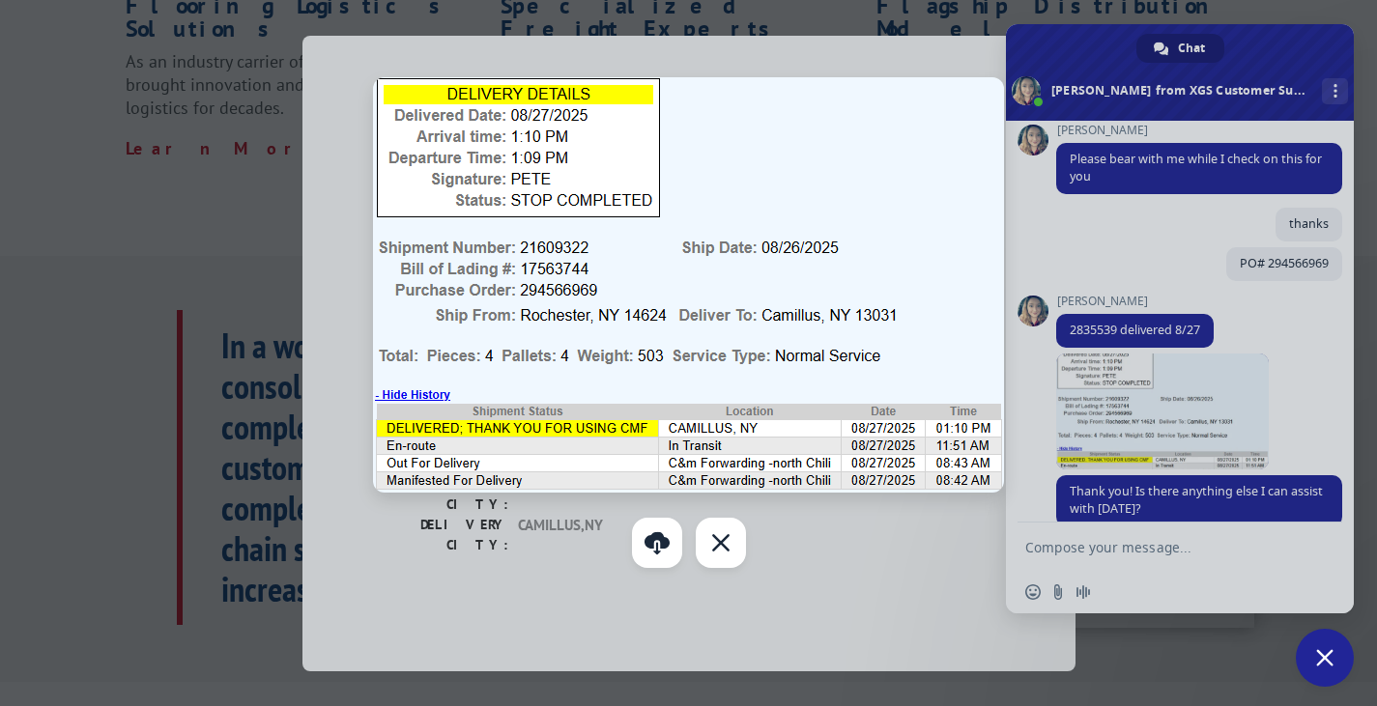
click at [1213, 420] on div at bounding box center [688, 353] width 1377 height 706
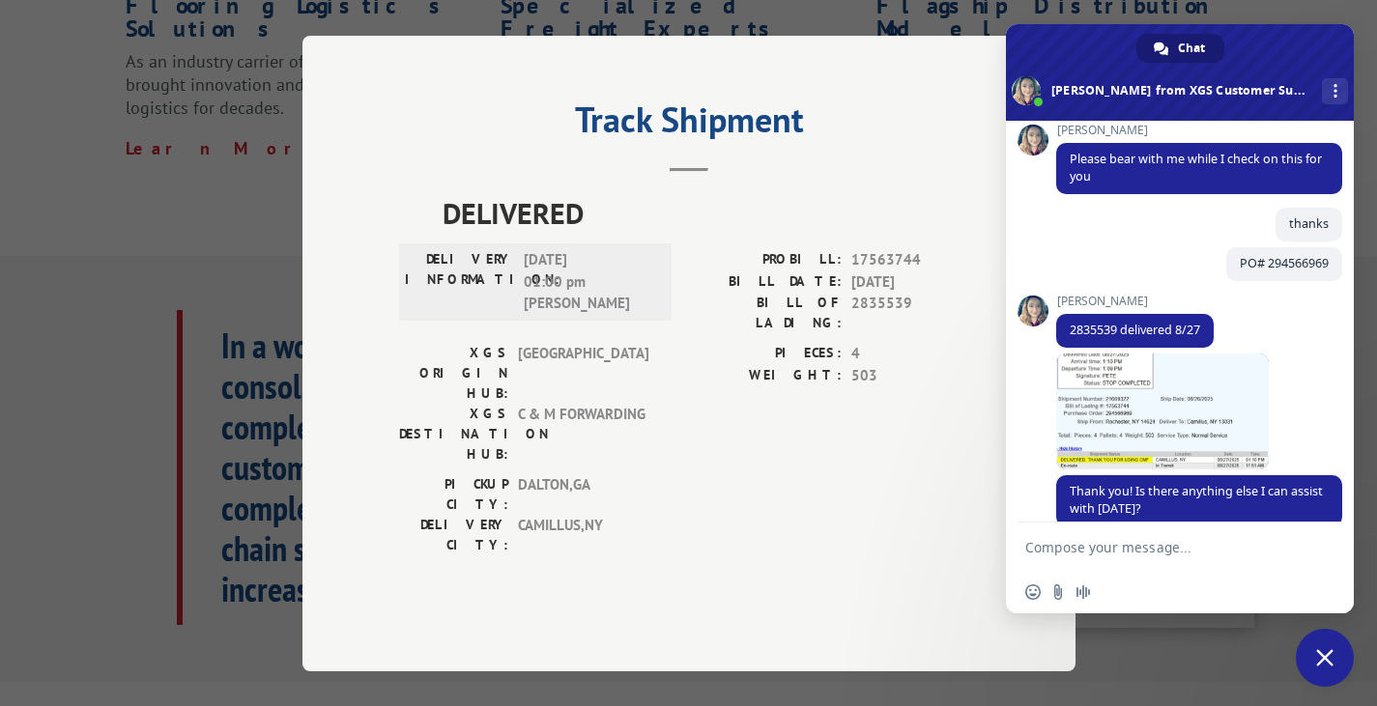
scroll to position [486, 0]
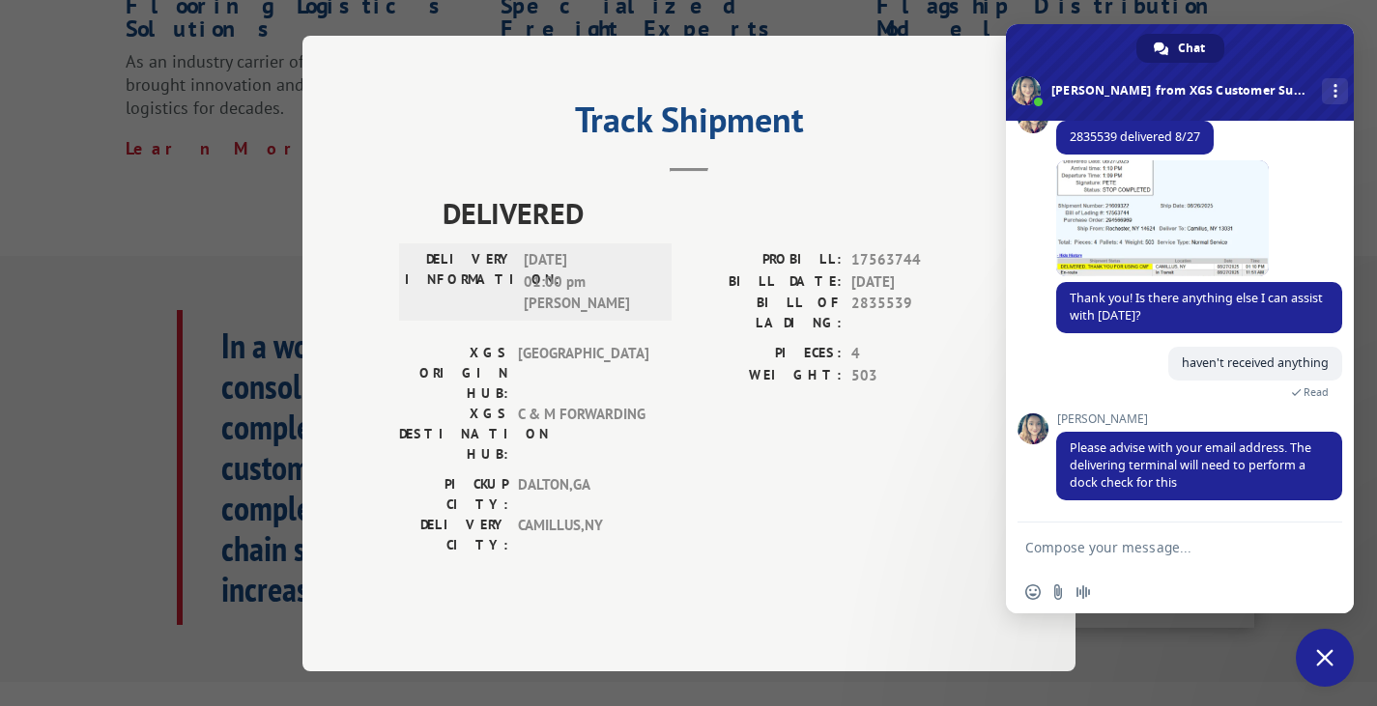
click at [1148, 551] on textarea "Compose your message..." at bounding box center [1158, 547] width 267 height 17
paste textarea "[EMAIL_ADDRESS][DOMAIN_NAME]"
click at [1102, 556] on textarea "Compose your message..." at bounding box center [1158, 547] width 267 height 17
type textarea "[EMAIL_ADDRESS][DOMAIN_NAME]"
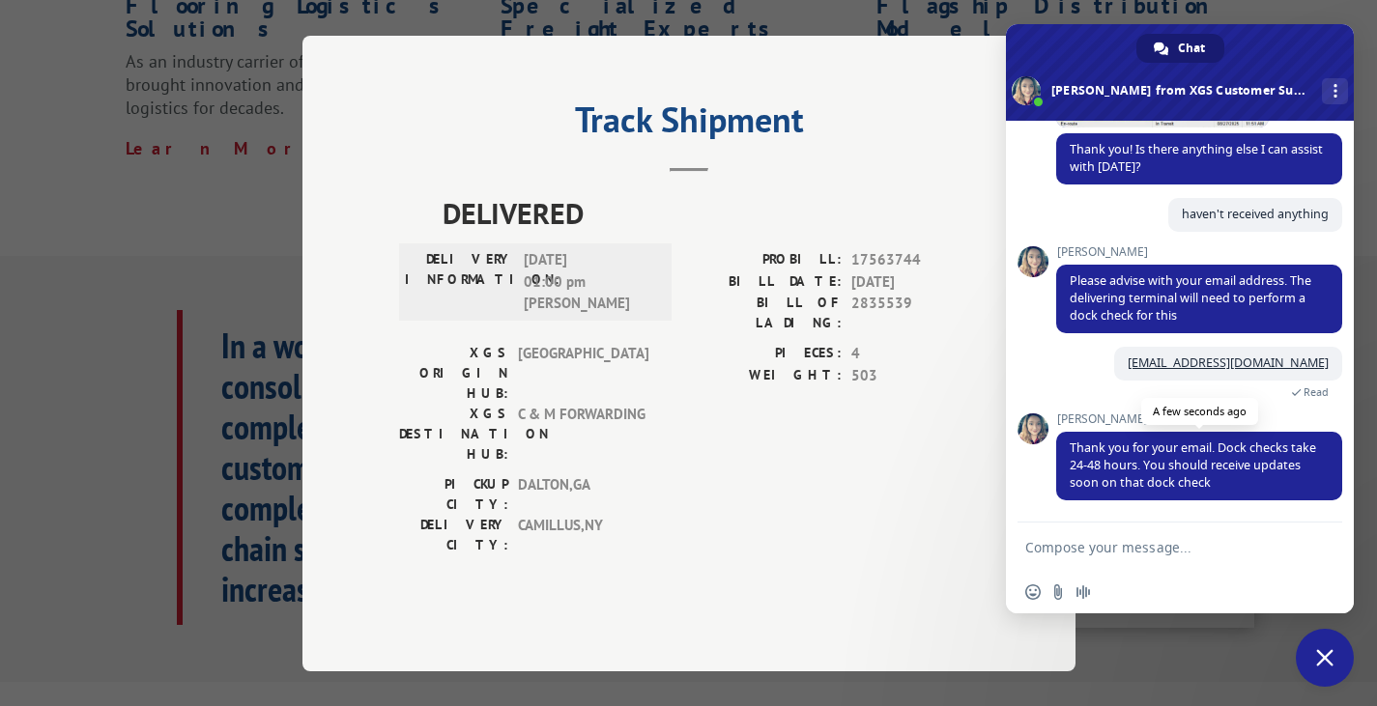
scroll to position [635, 0]
click at [1225, 553] on textarea "Compose your message..." at bounding box center [1158, 547] width 267 height 17
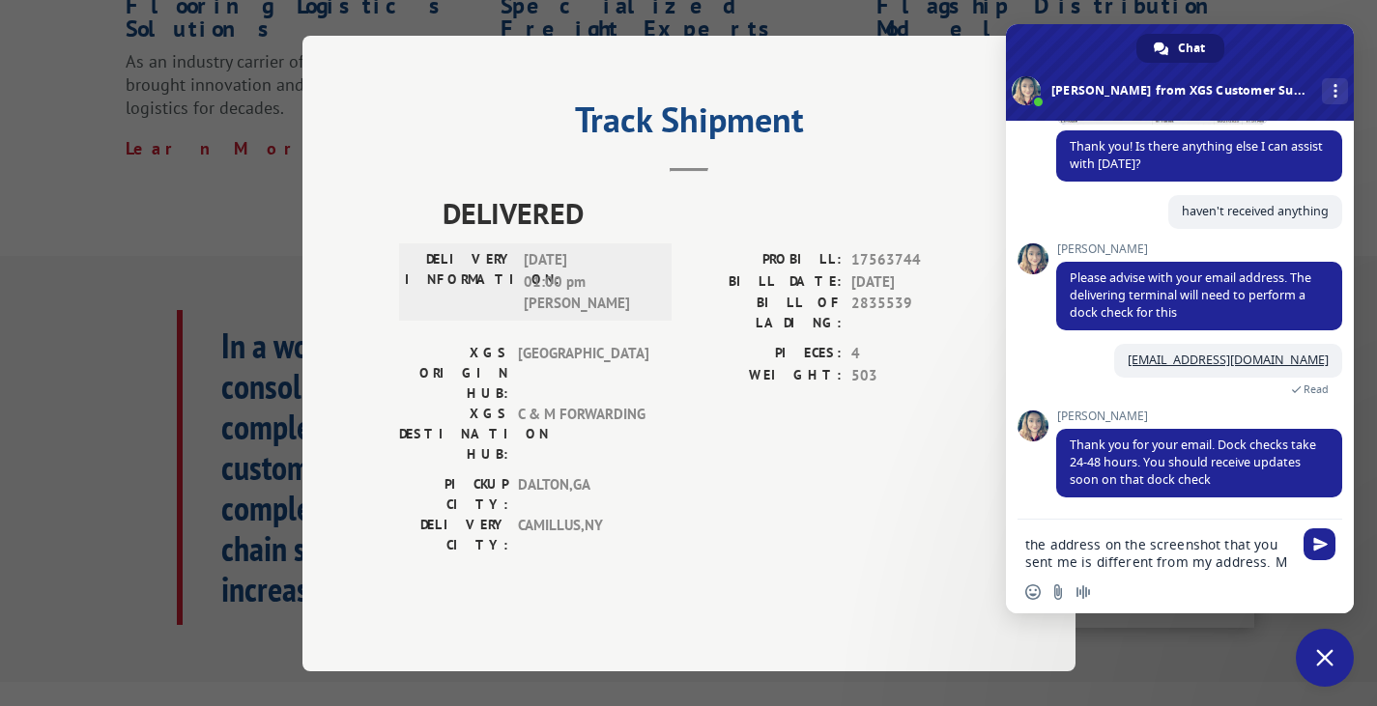
scroll to position [655, 0]
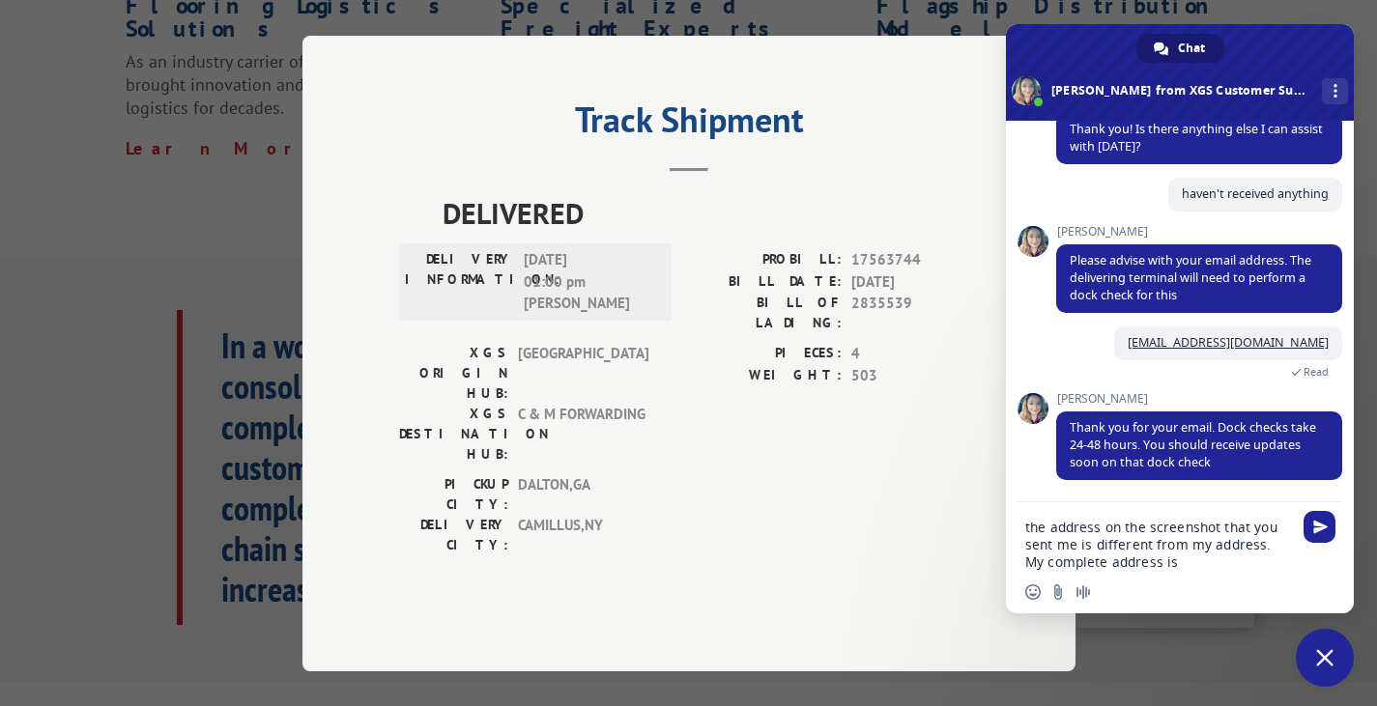
paste textarea "Delivery Address [STREET_ADDRESS][PERSON_NAME]"
click at [1173, 564] on textarea "the address on the screenshot that you sent me is different from my address. My…" at bounding box center [1158, 545] width 267 height 52
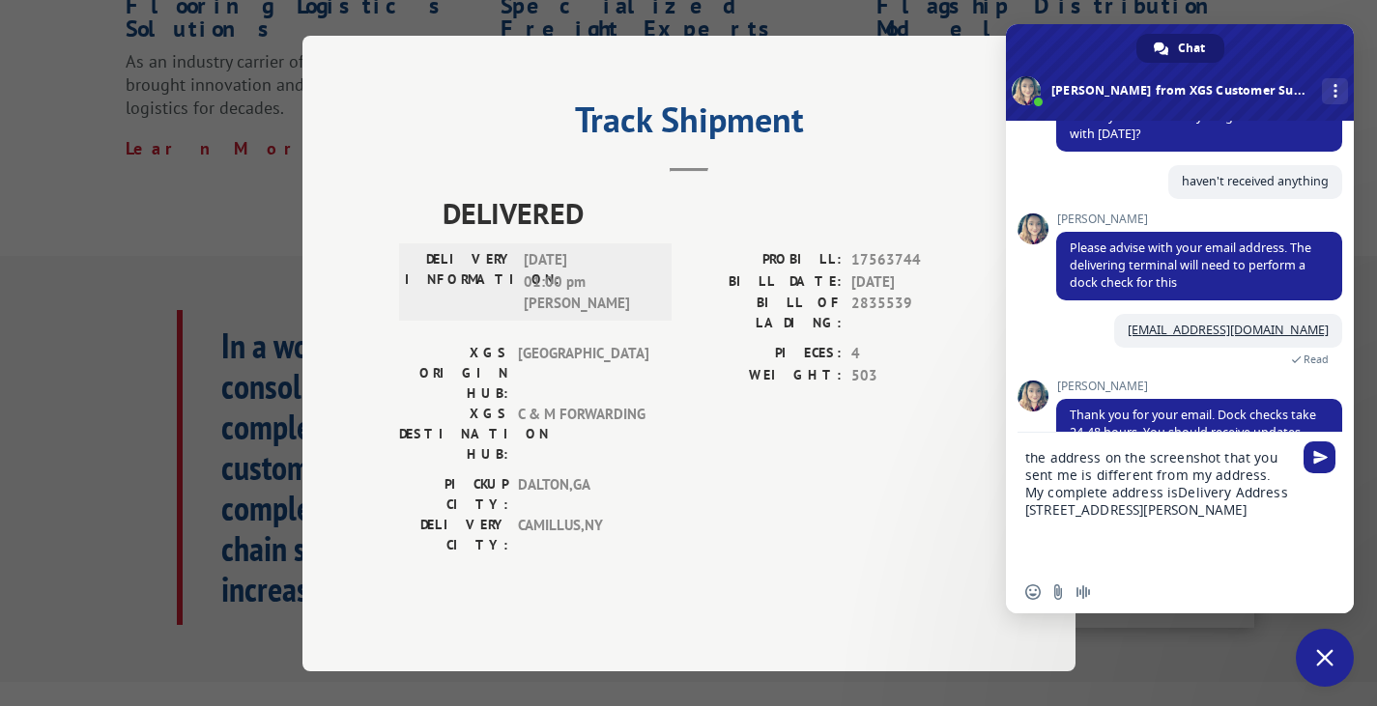
drag, startPoint x: 1154, startPoint y: 493, endPoint x: 1254, endPoint y: 493, distance: 99.5
click at [1254, 493] on textarea "the address on the screenshot that you sent me is different from my address. My…" at bounding box center [1158, 510] width 267 height 122
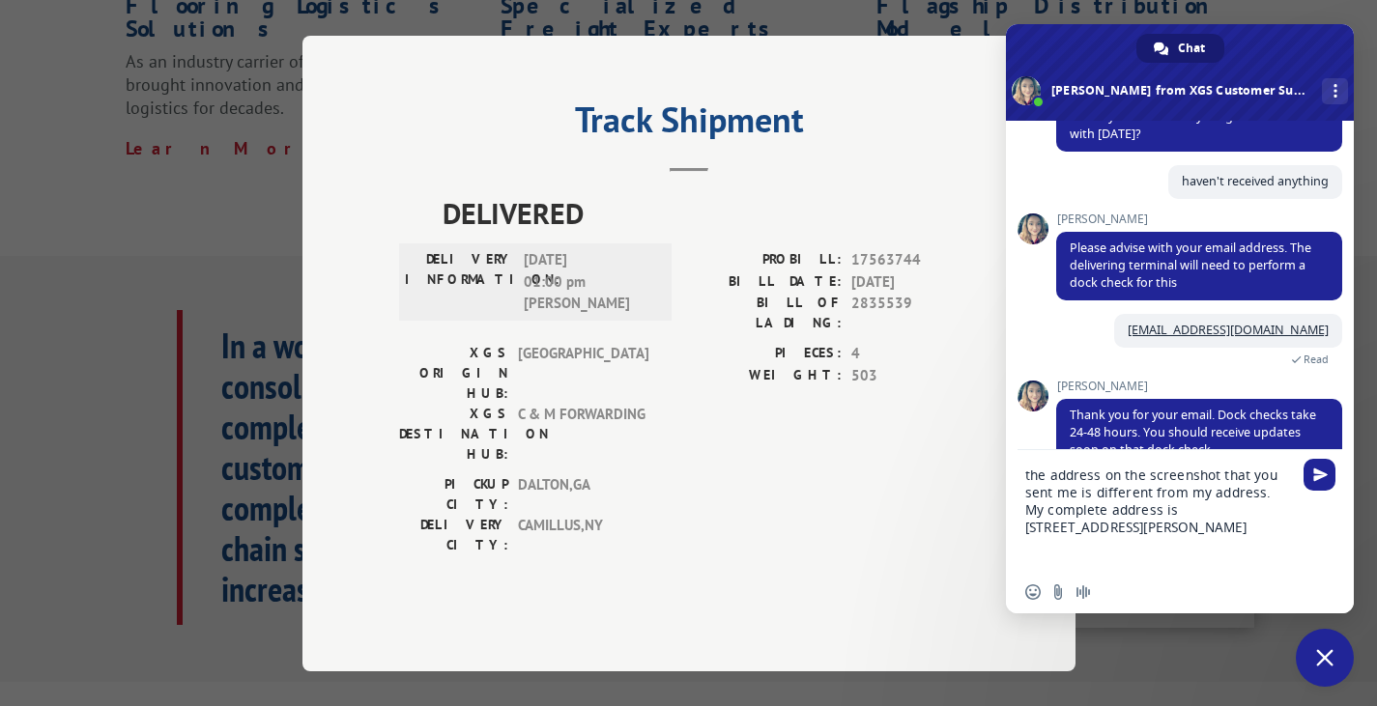
click at [1023, 528] on div "the address on the screenshot that you sent me is different from my address. My…" at bounding box center [1180, 512] width 348 height 125
click at [1029, 529] on textarea "the address on the screenshot that you sent me is different from my address. My…" at bounding box center [1158, 519] width 267 height 104
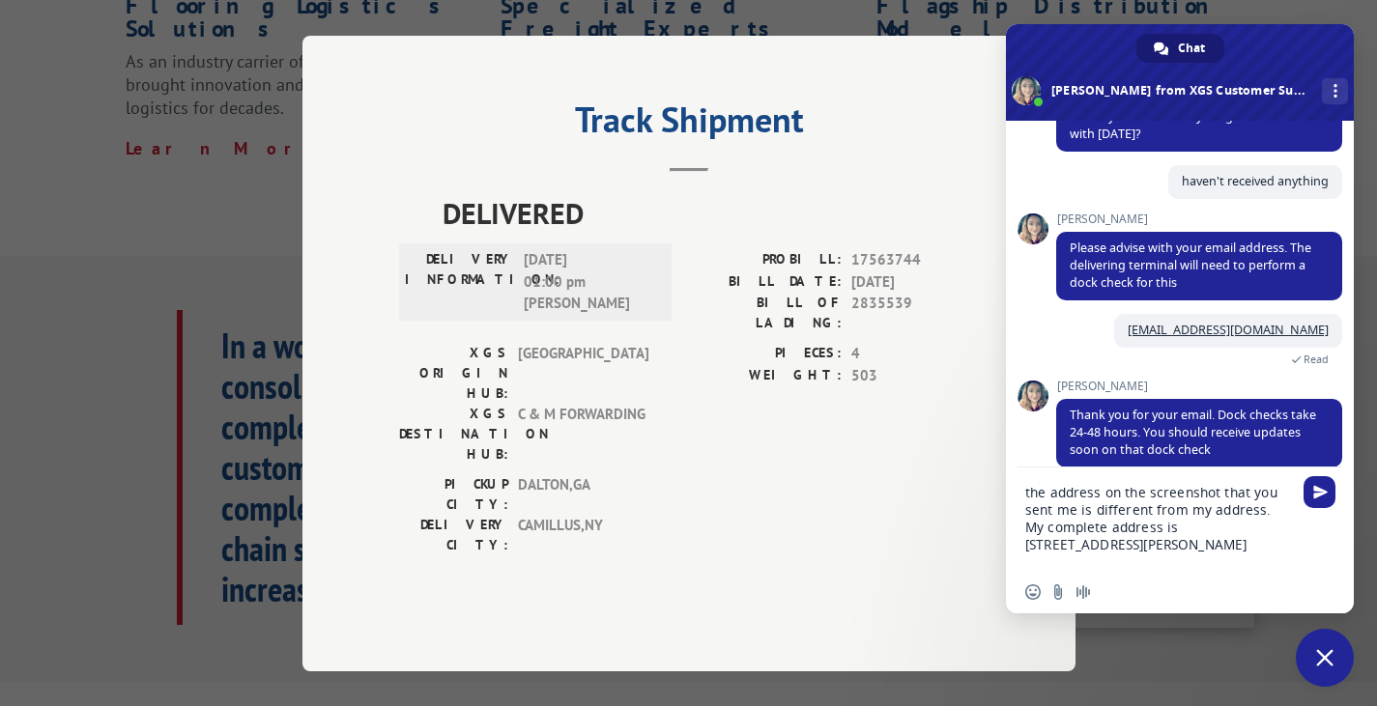
click at [1023, 542] on div "the address on the screenshot that you sent me is different from my address. My…" at bounding box center [1180, 521] width 348 height 107
click at [1024, 545] on div "the address on the screenshot that you sent me is different from my address. My…" at bounding box center [1180, 521] width 348 height 107
click at [1032, 546] on textarea "the address on the screenshot that you sent me is different from my address. My…" at bounding box center [1158, 527] width 267 height 87
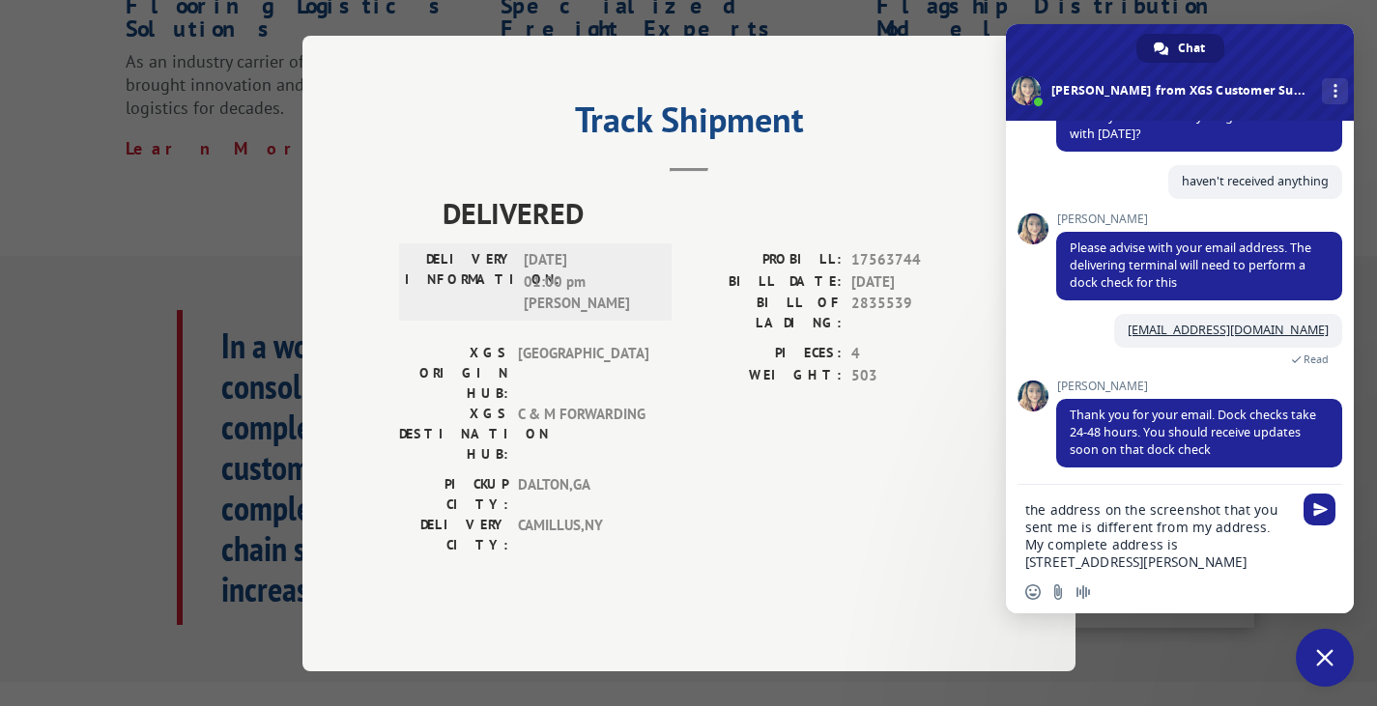
type textarea "the address on the screenshot that you sent me is different from my address. My…"
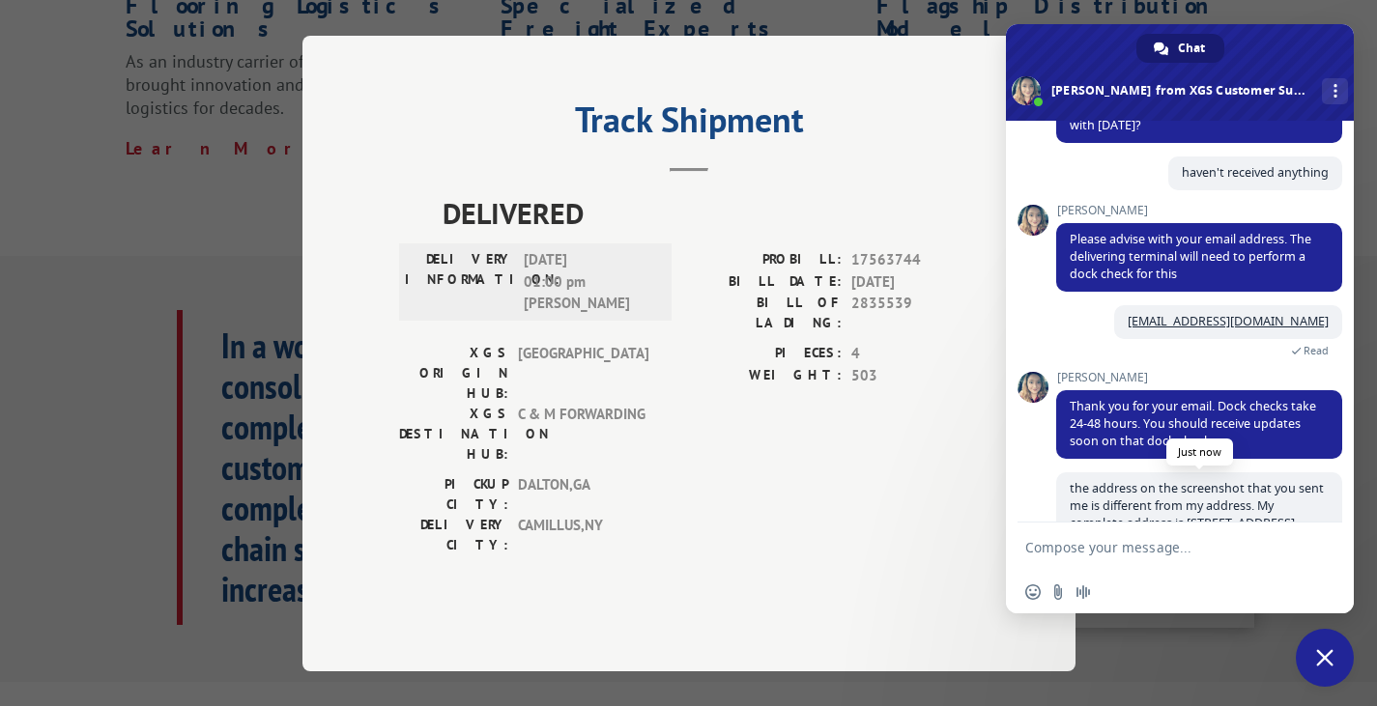
scroll to position [735, 0]
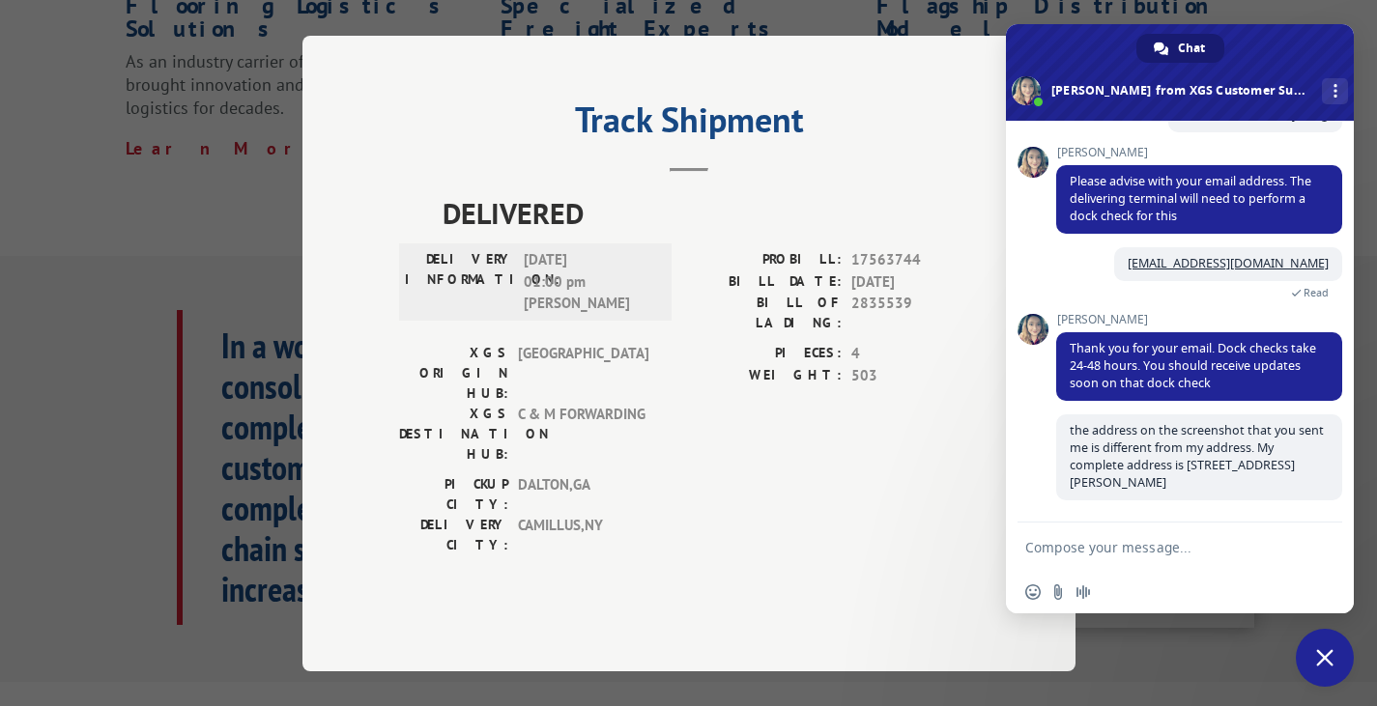
click at [1134, 562] on form at bounding box center [1158, 549] width 267 height 52
click at [1134, 546] on textarea "Compose your message..." at bounding box center [1158, 547] width 267 height 17
click at [1225, 561] on textarea "Please give me an update regarding with my order as soon as possible." at bounding box center [1158, 553] width 267 height 35
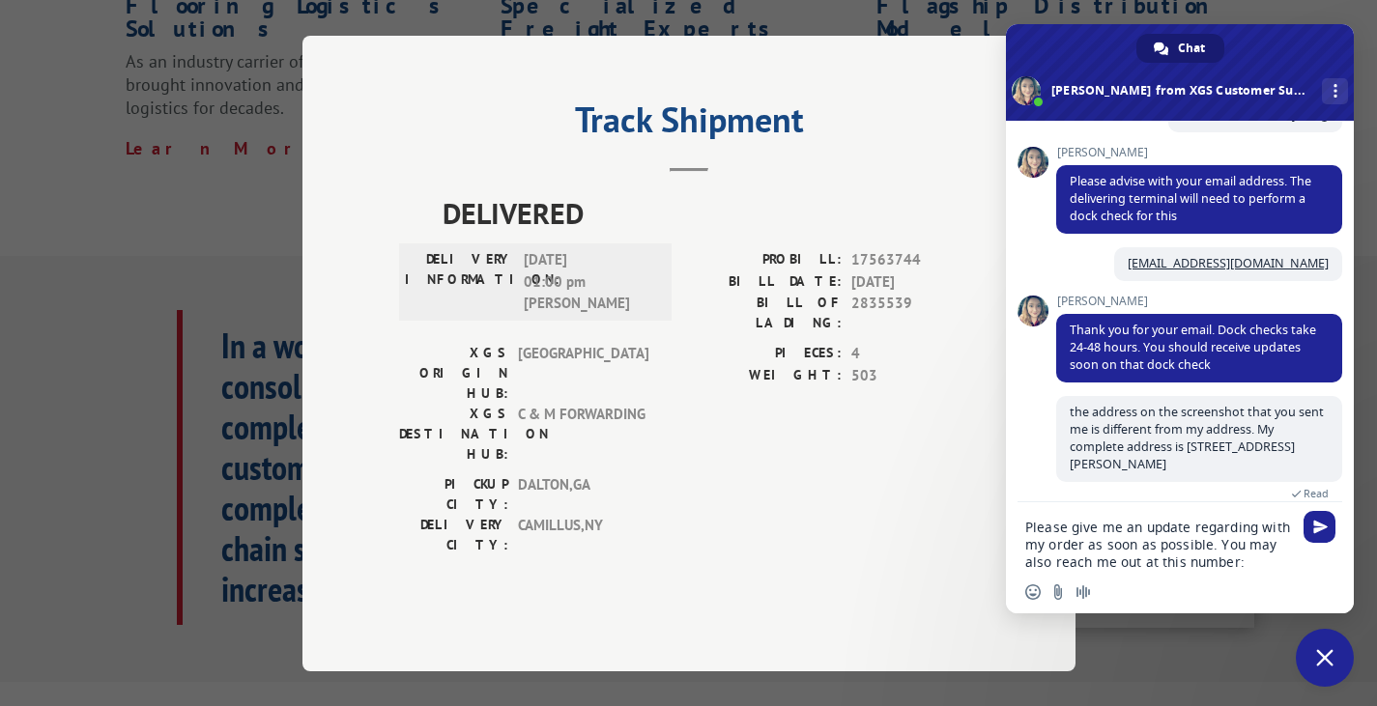
click at [1272, 562] on textarea "Please give me an update regarding with my order as soon as possible. You may a…" at bounding box center [1158, 545] width 267 height 52
paste textarea "(315) 480 - 6731"
type textarea "Please give me an update regarding with my order as soon as possible. You may a…"
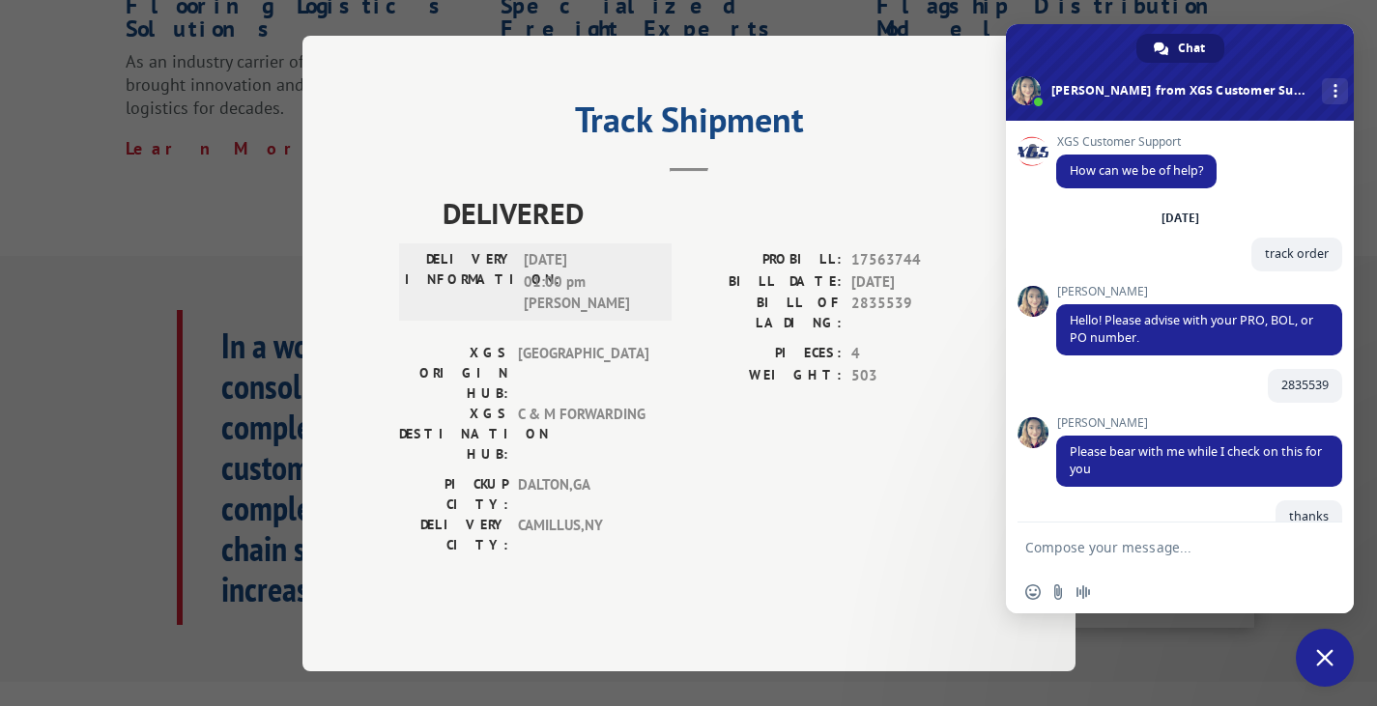
scroll to position [963, 0]
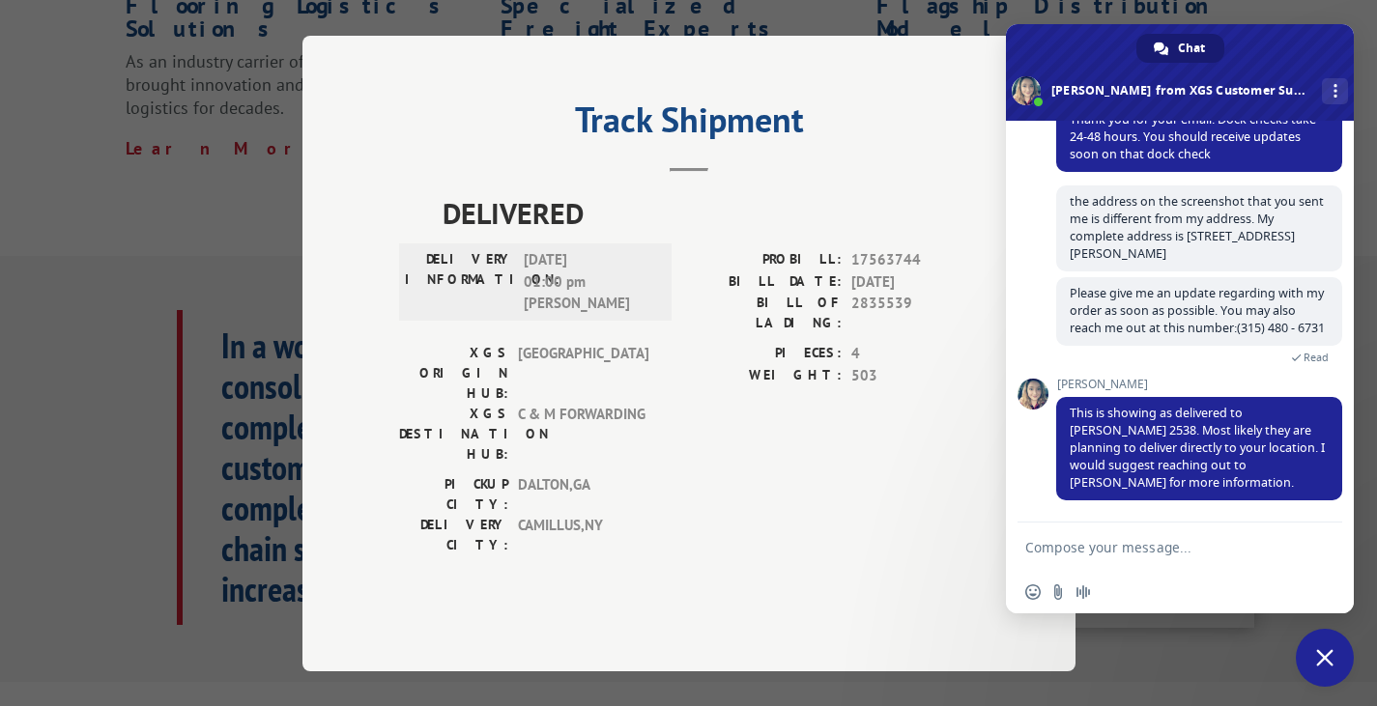
click at [1115, 533] on form at bounding box center [1158, 549] width 267 height 52
click at [1120, 554] on textarea "Compose your message..." at bounding box center [1158, 547] width 267 height 17
click at [1192, 559] on form at bounding box center [1158, 549] width 267 height 52
click at [1146, 546] on textarea "Compose your message..." at bounding box center [1158, 547] width 267 height 17
type textarea "thansk"
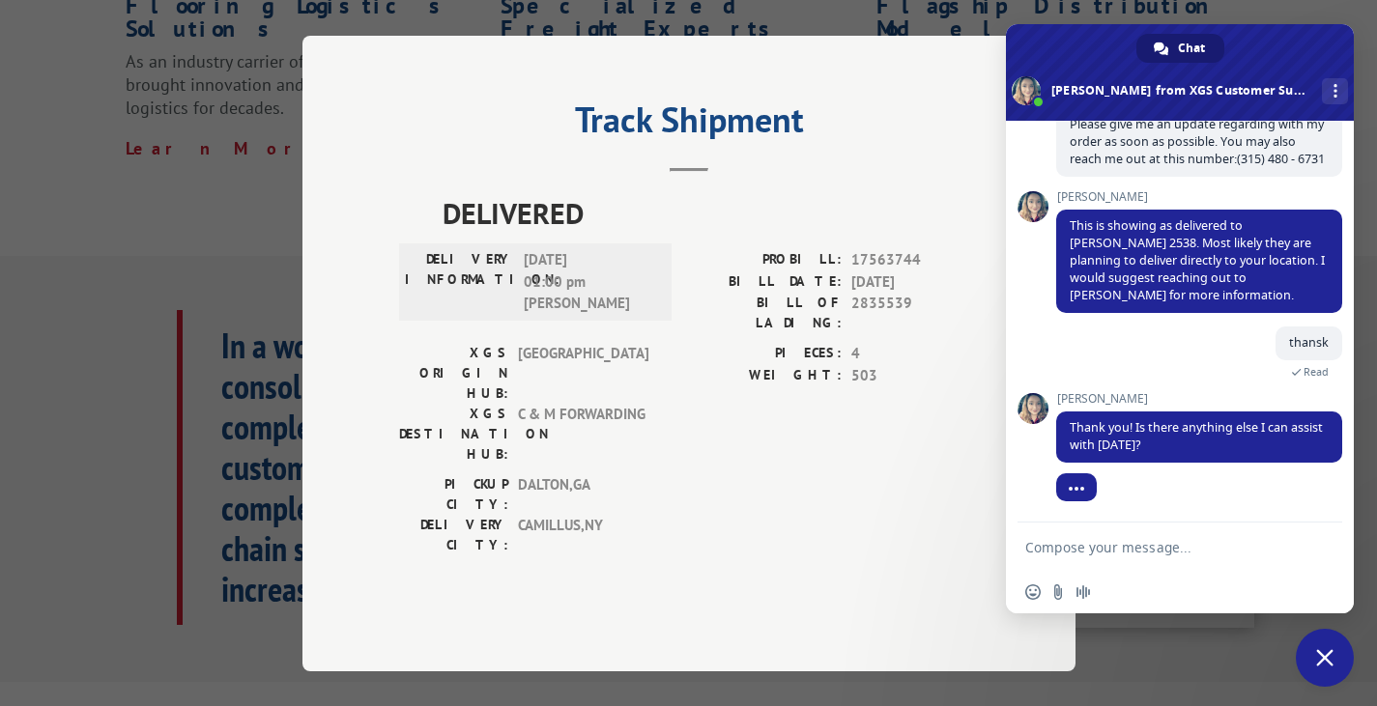
scroll to position [1132, 0]
click at [1160, 545] on textarea "Compose your message..." at bounding box center [1158, 547] width 267 height 17
type textarea "That's all"
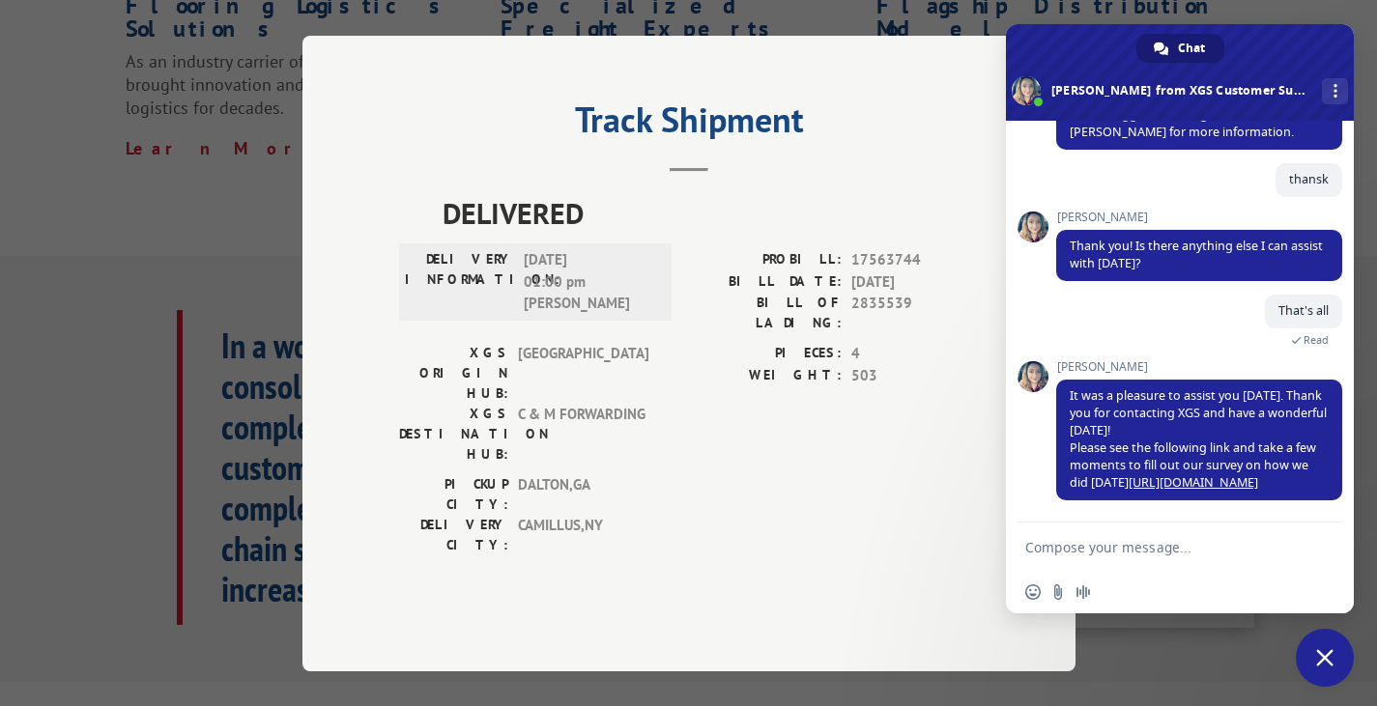
scroll to position [1295, 0]
click at [1250, 482] on link "[URL][DOMAIN_NAME]" at bounding box center [1194, 483] width 130 height 16
click at [1322, 87] on div "More channels" at bounding box center [1335, 91] width 26 height 26
click at [1289, 14] on div "Track Shipment DELIVERED DELIVERY INFORMATION: [DATE] 01:00 pm [PERSON_NAME]: 1…" at bounding box center [688, 353] width 1377 height 706
click at [1326, 659] on span "Close chat" at bounding box center [1324, 657] width 17 height 17
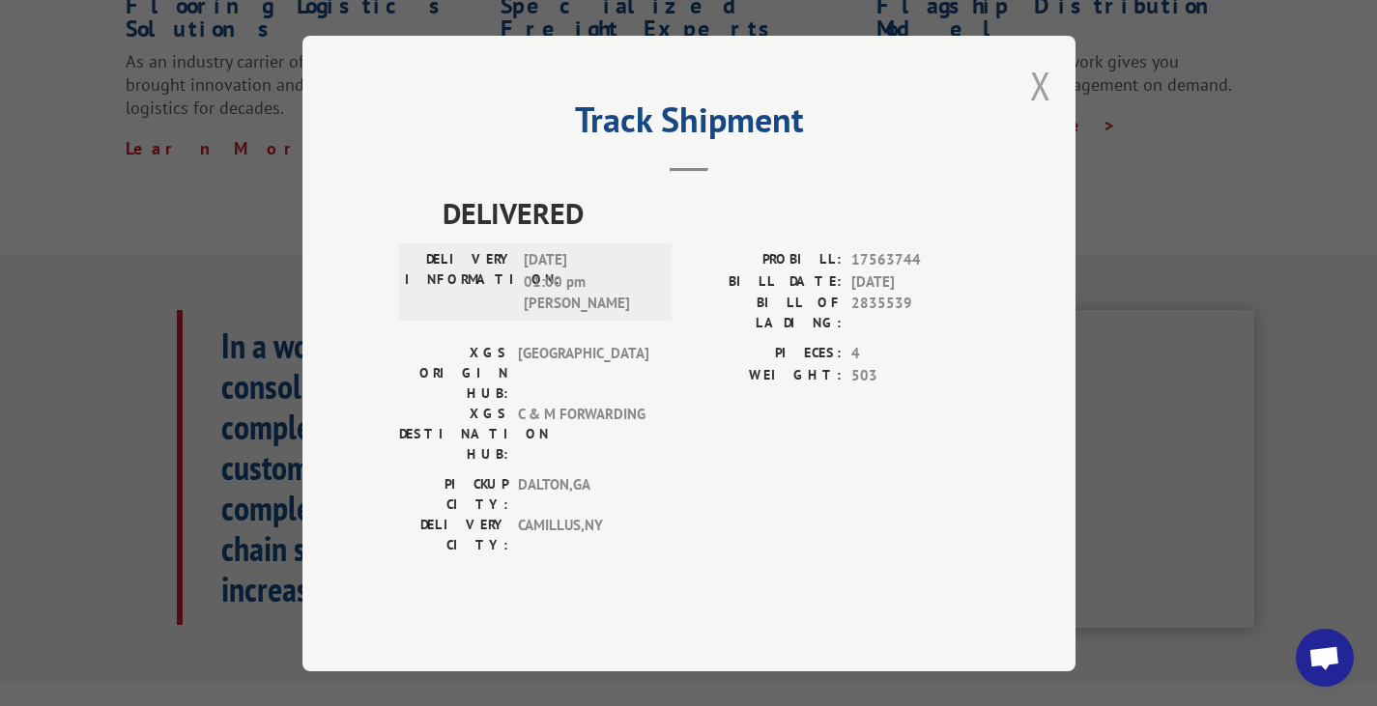
click at [1037, 111] on button "Close modal" at bounding box center [1040, 85] width 21 height 51
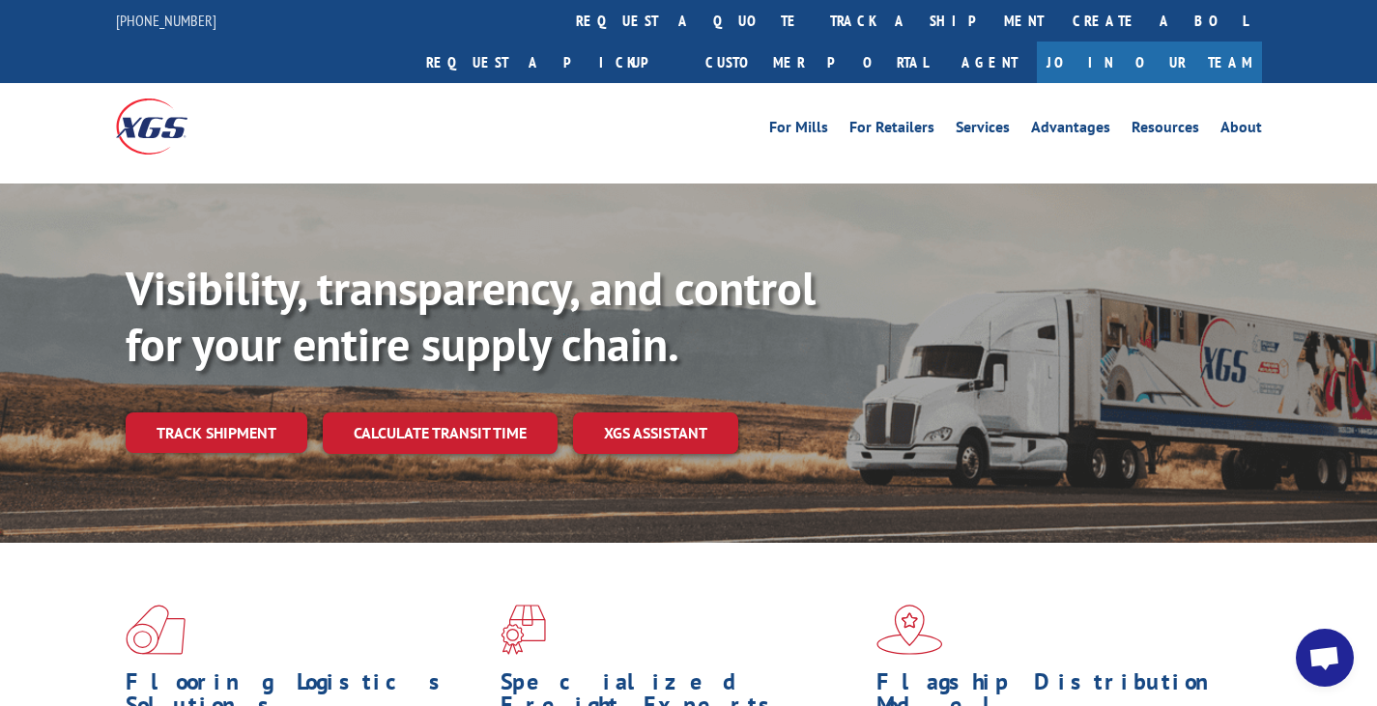
click at [1326, 661] on span "Open chat" at bounding box center [1325, 660] width 32 height 27
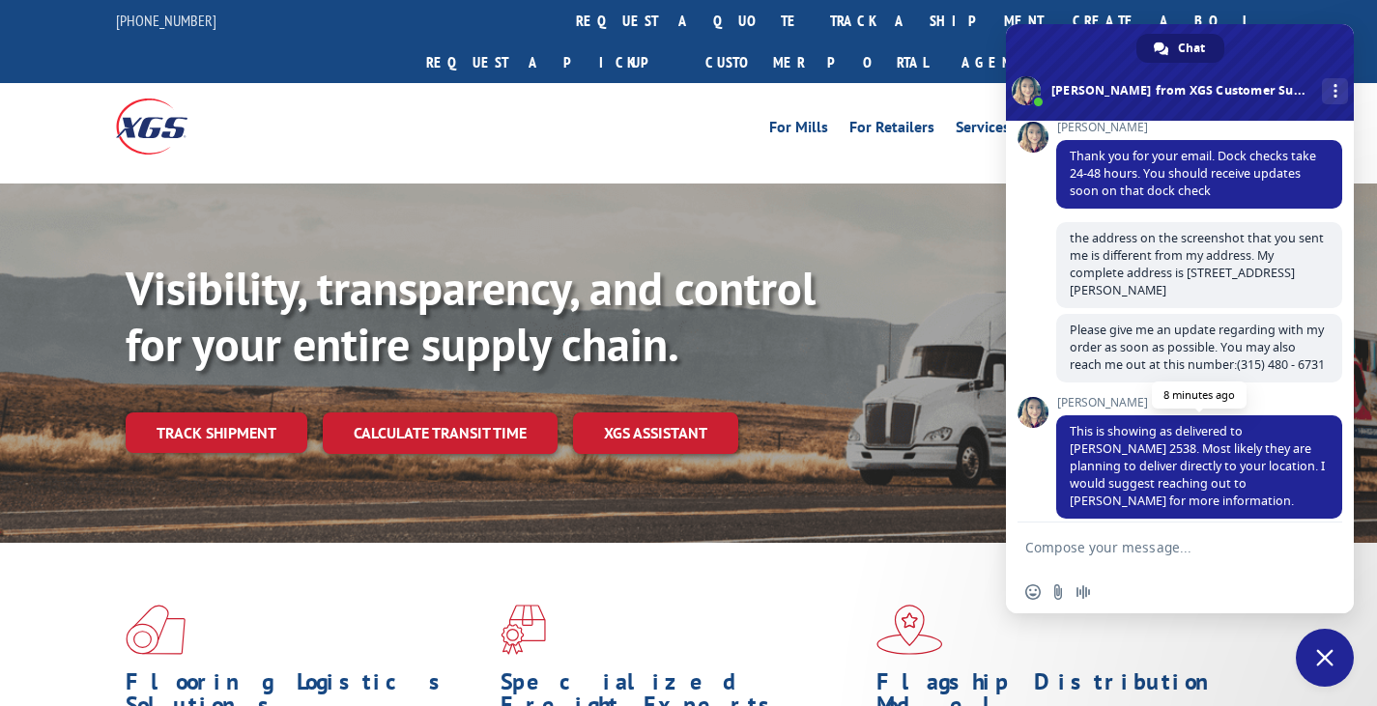
scroll to position [1005, 0]
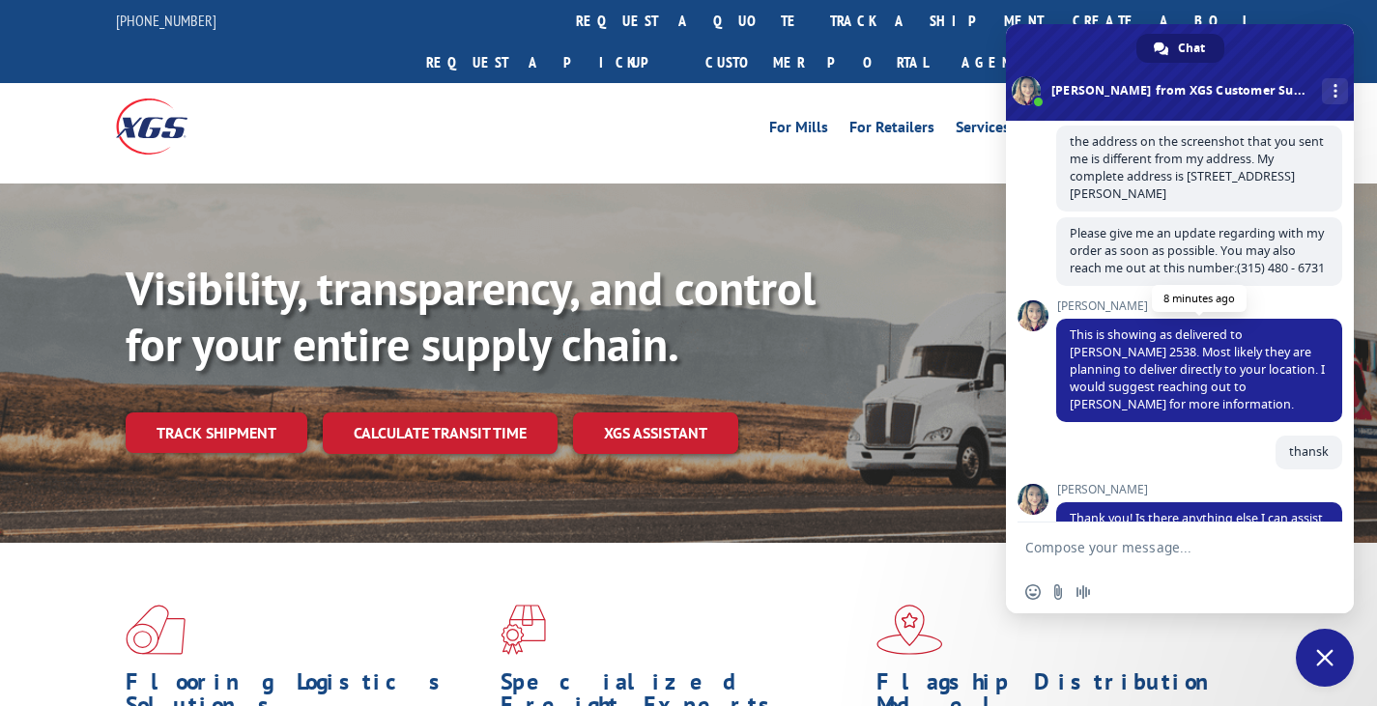
click at [1090, 364] on span "This is showing as delivered to [PERSON_NAME] 2538. Most likely they are planni…" at bounding box center [1197, 370] width 255 height 86
copy span "2538"
click at [1117, 372] on span "This is showing as delivered to [PERSON_NAME] 2538. Most likely they are planni…" at bounding box center [1197, 370] width 255 height 86
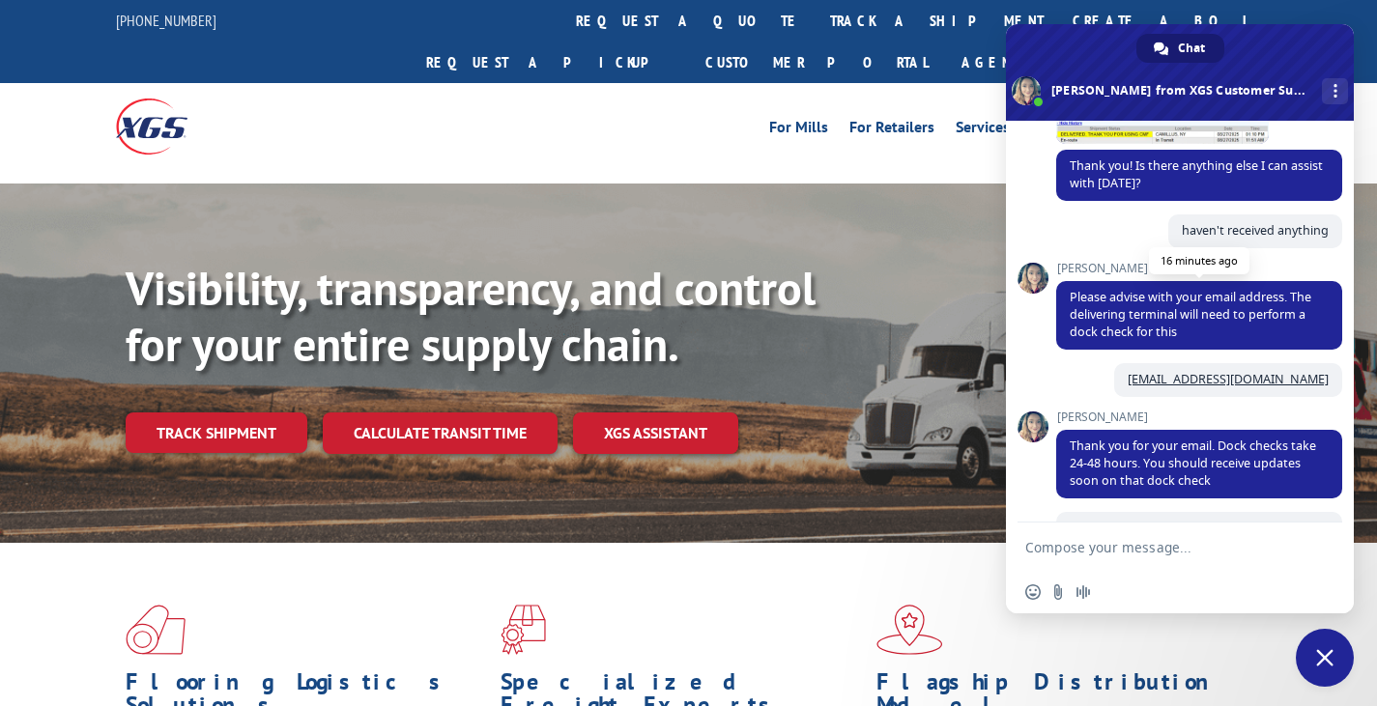
scroll to position [425, 0]
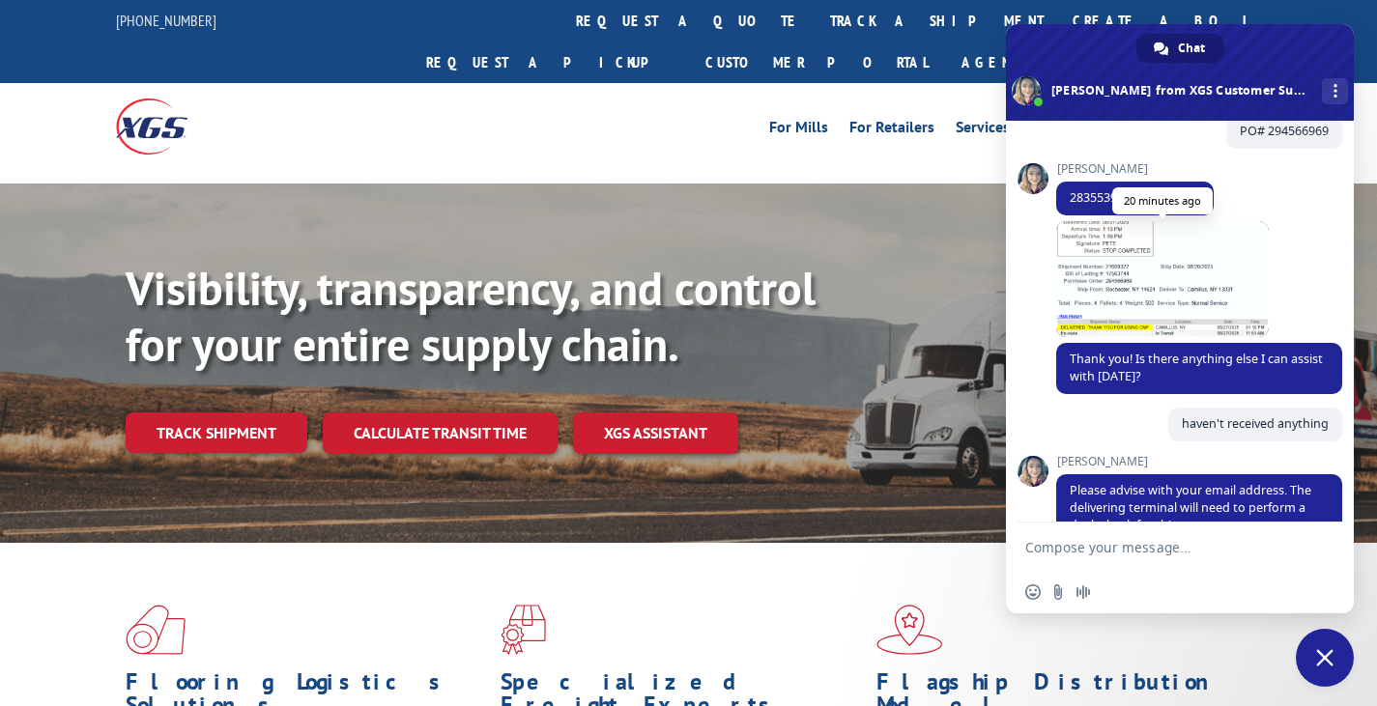
click at [1140, 296] on span at bounding box center [1162, 279] width 213 height 116
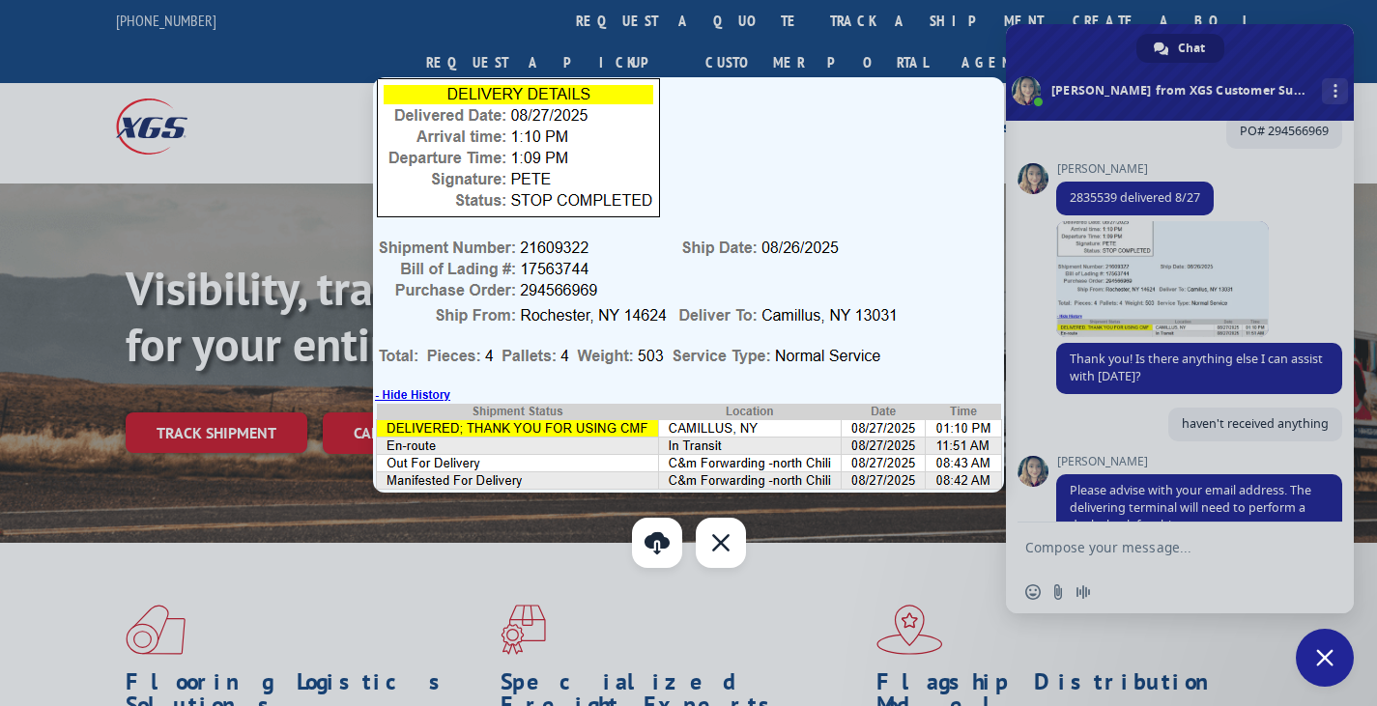
scroll to position [193, 0]
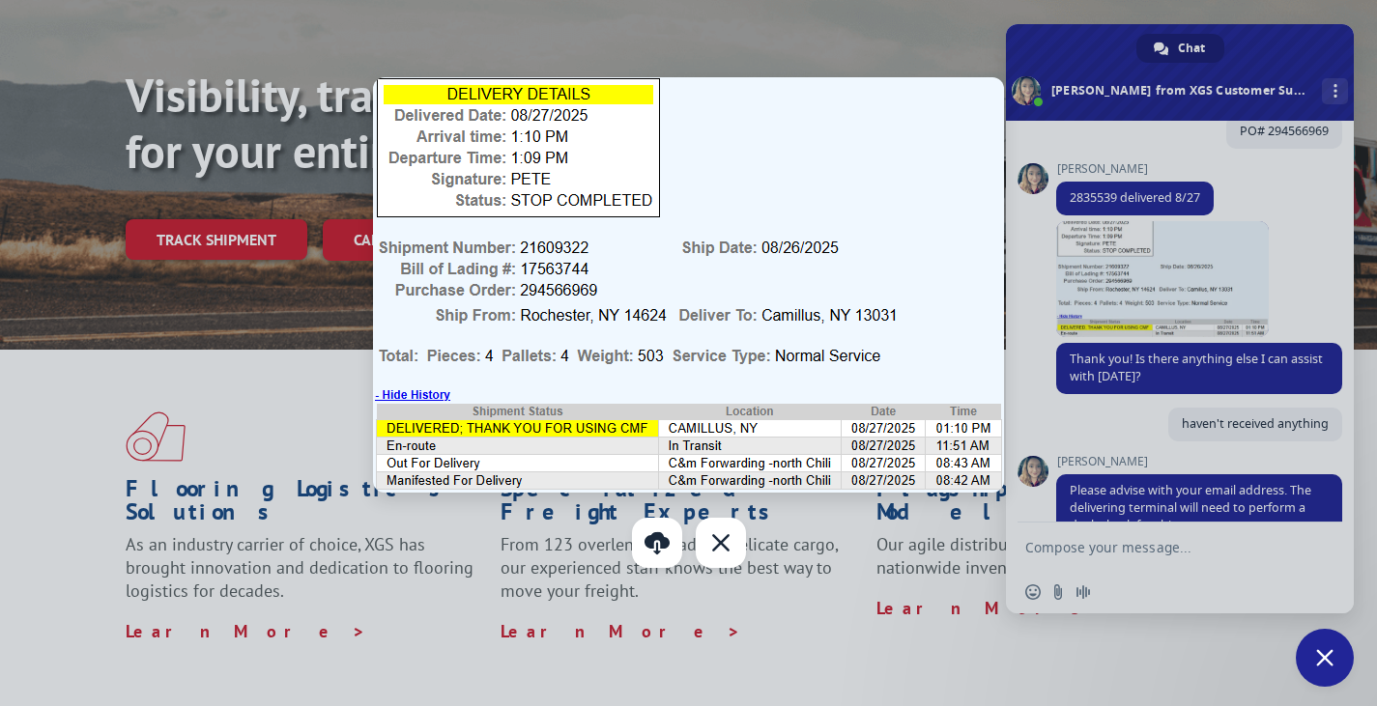
click at [1024, 356] on div at bounding box center [688, 353] width 1377 height 706
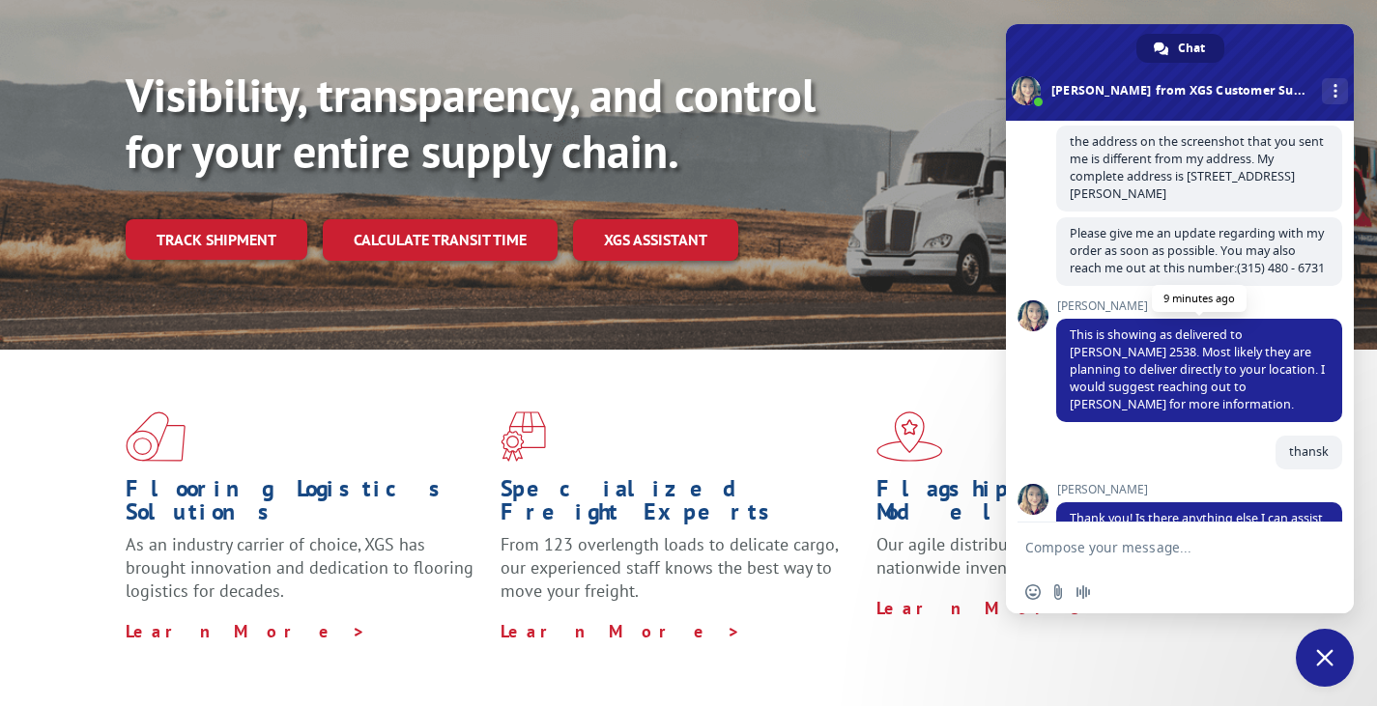
scroll to position [908, 0]
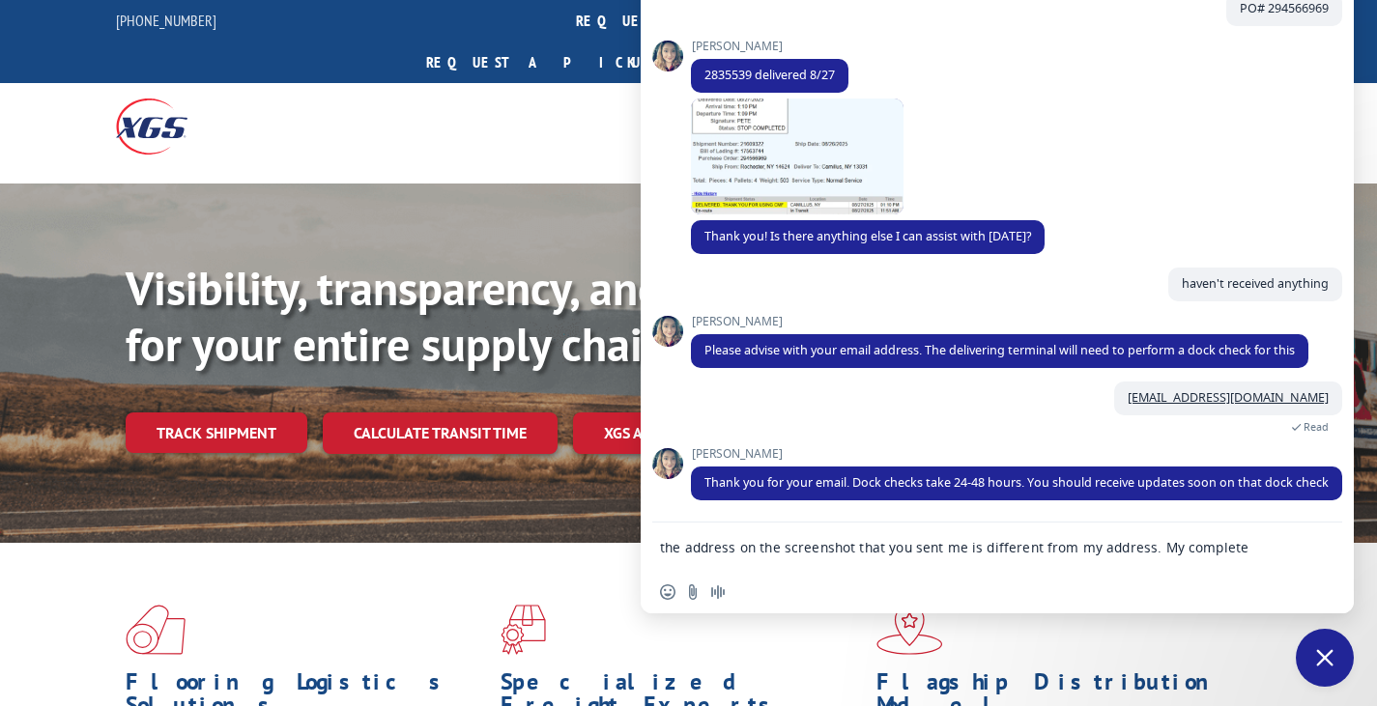
type textarea "the address on the screenshot that you sent me is different from my address. My…"
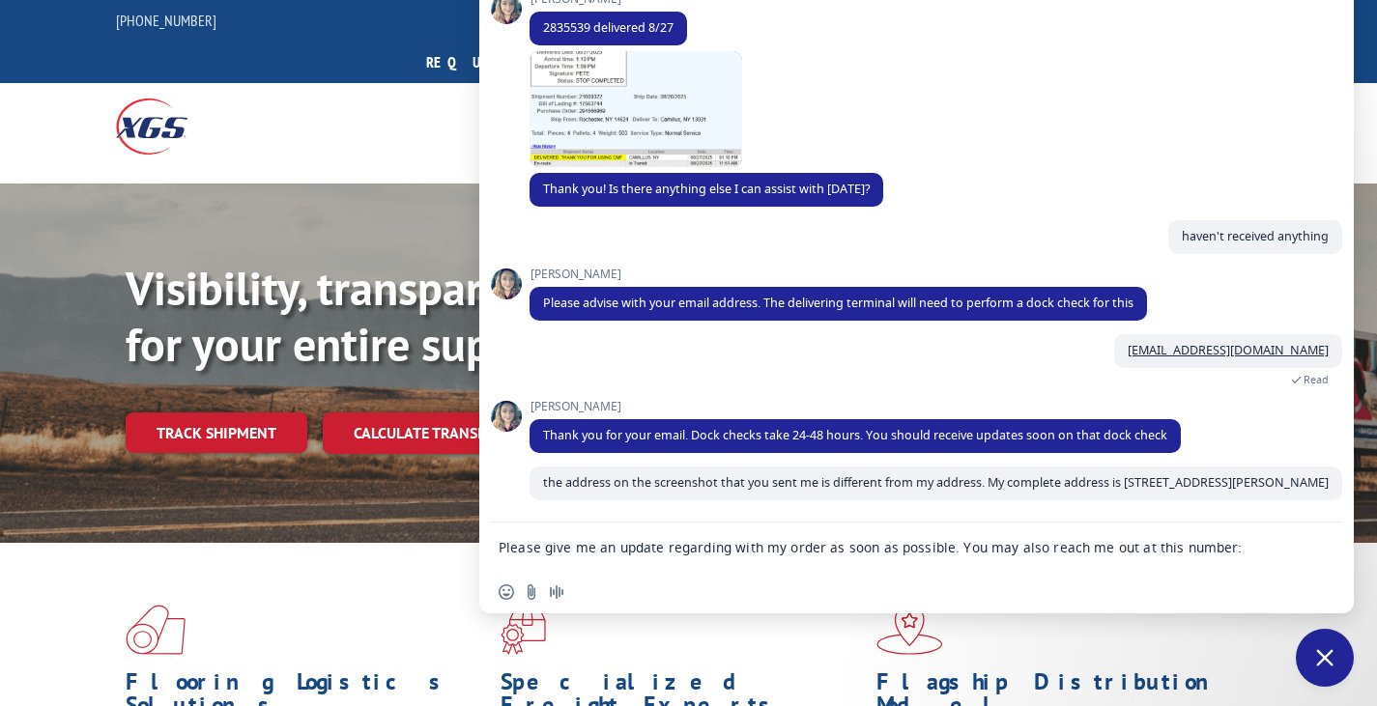
type textarea "Please give me an update regarding with my order as soon as possible. You may a…"
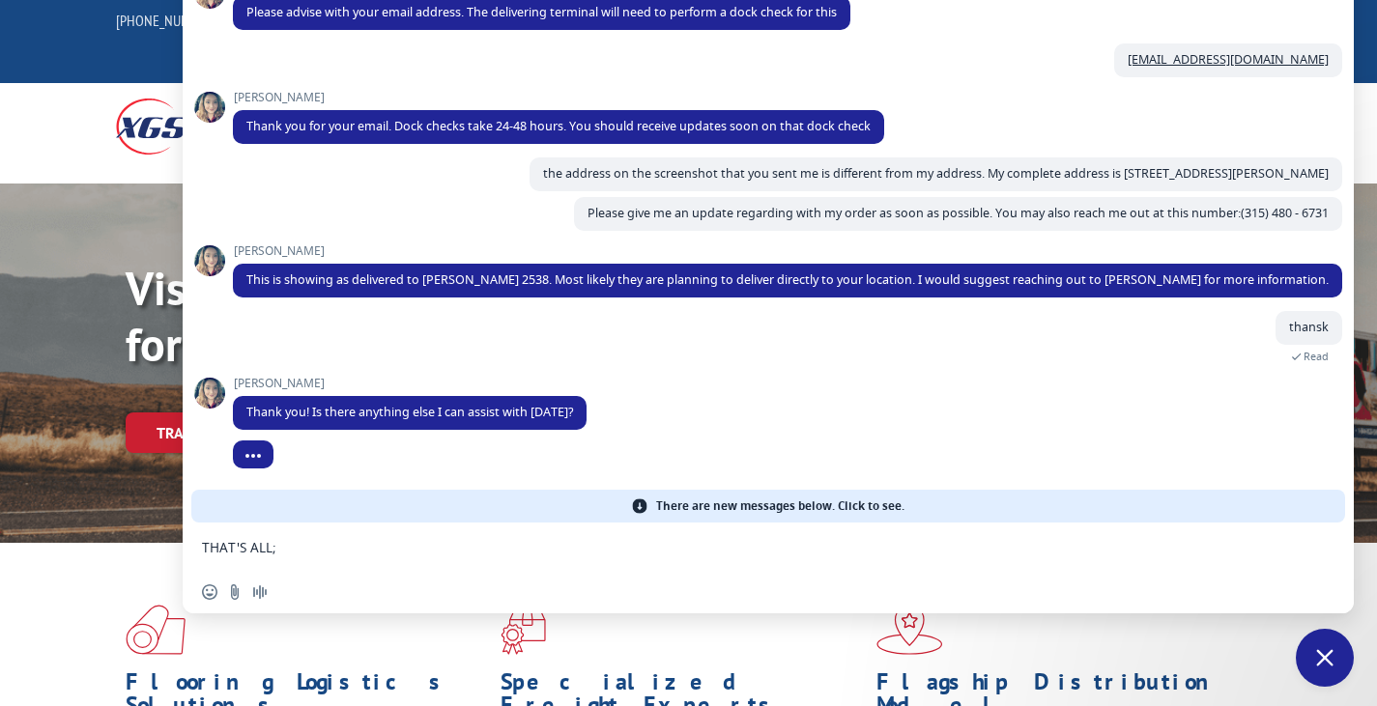
type textarea "Tha"
